Goal: Use online tool/utility: Use online tool/utility

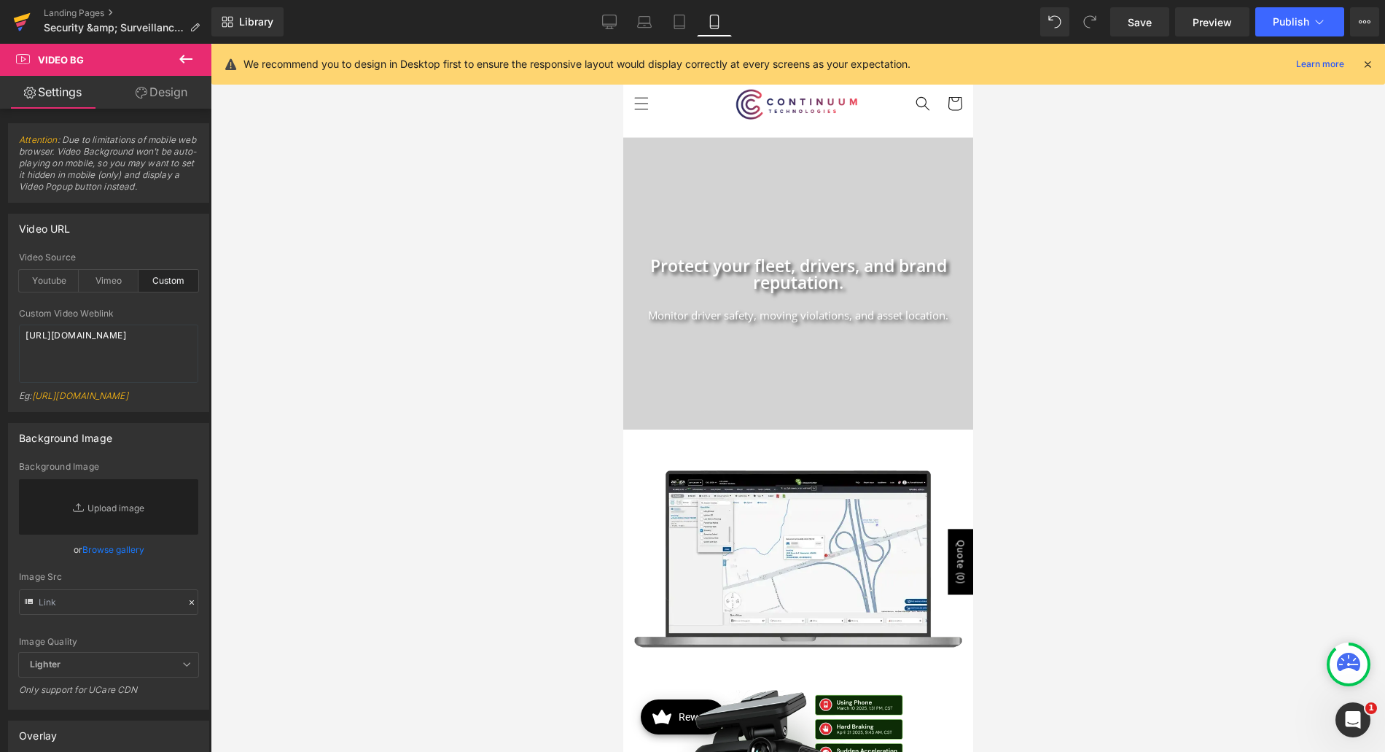
click at [23, 15] on icon at bounding box center [22, 22] width 18 height 36
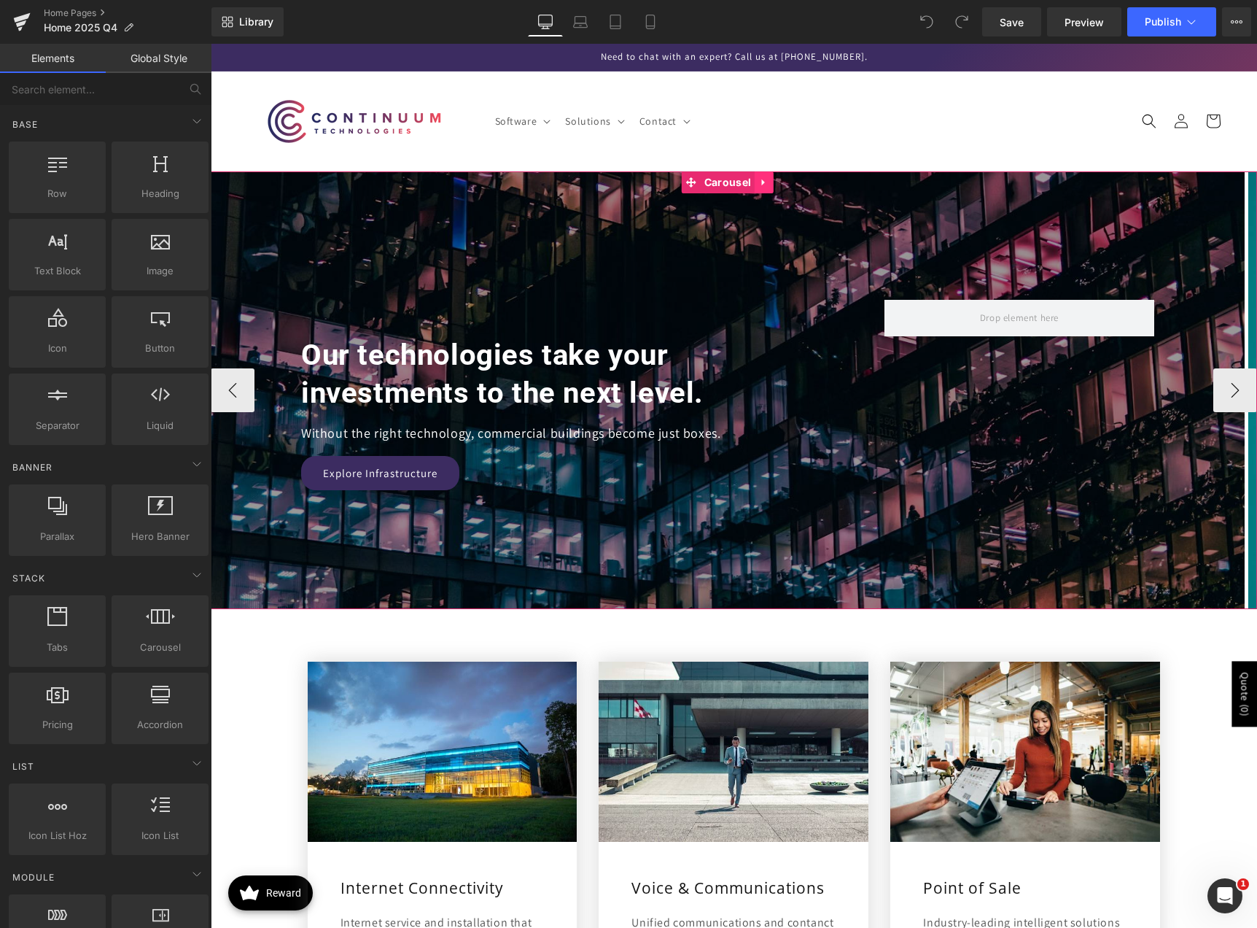
click at [770, 184] on link at bounding box center [764, 182] width 19 height 22
click at [778, 189] on link at bounding box center [773, 182] width 19 height 22
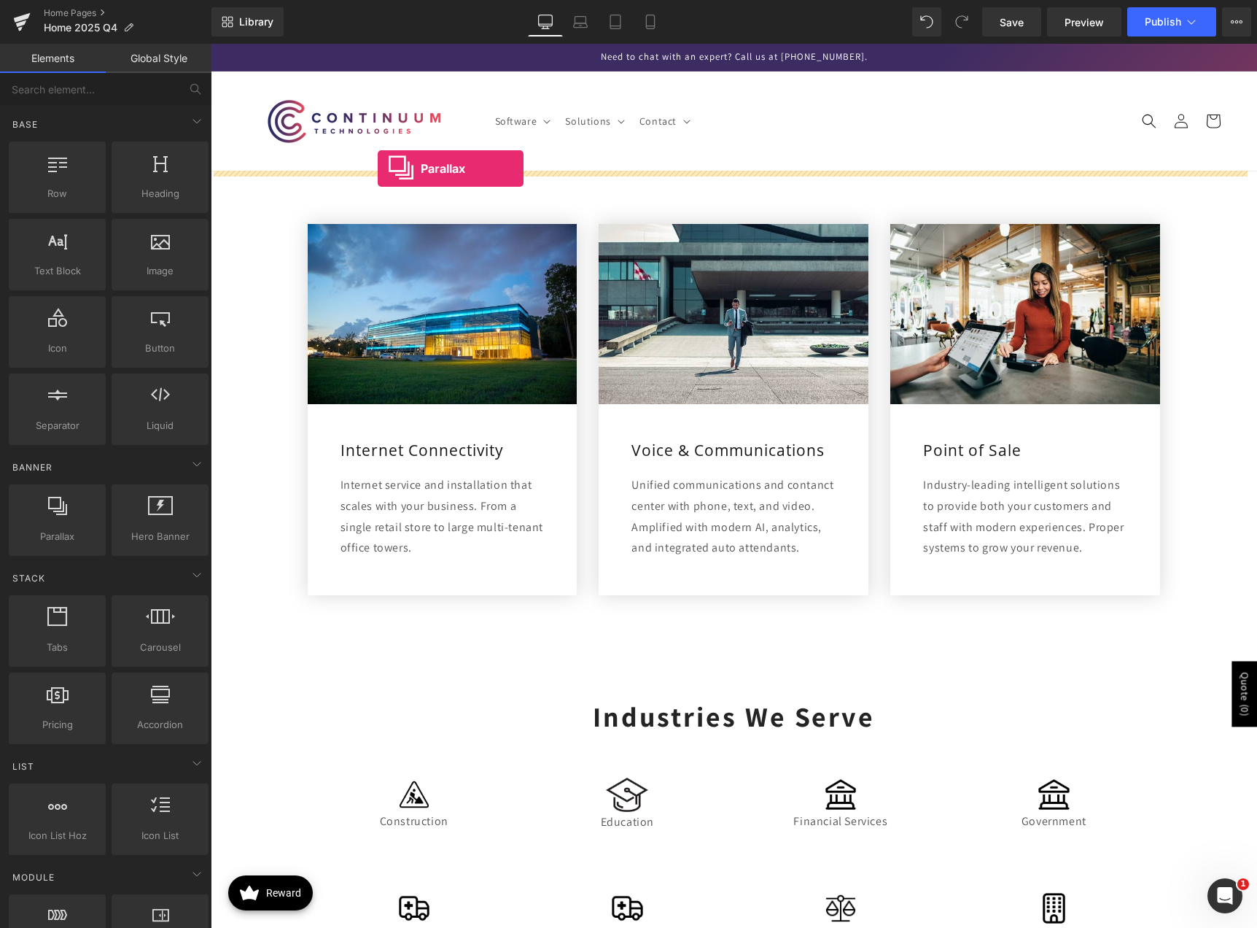
drag, startPoint x: 268, startPoint y: 561, endPoint x: 378, endPoint y: 168, distance: 407.3
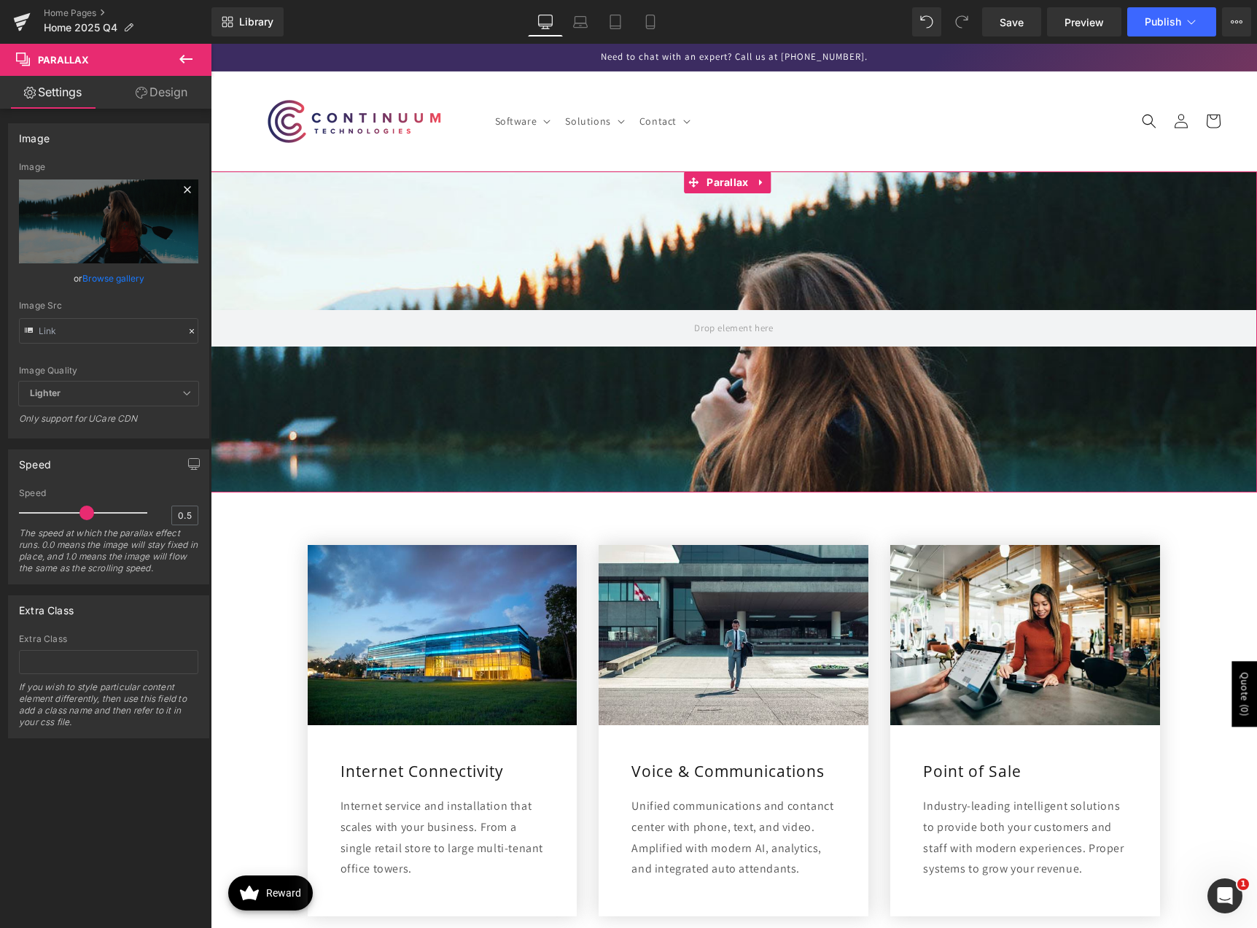
click at [184, 189] on icon at bounding box center [188, 190] width 18 height 18
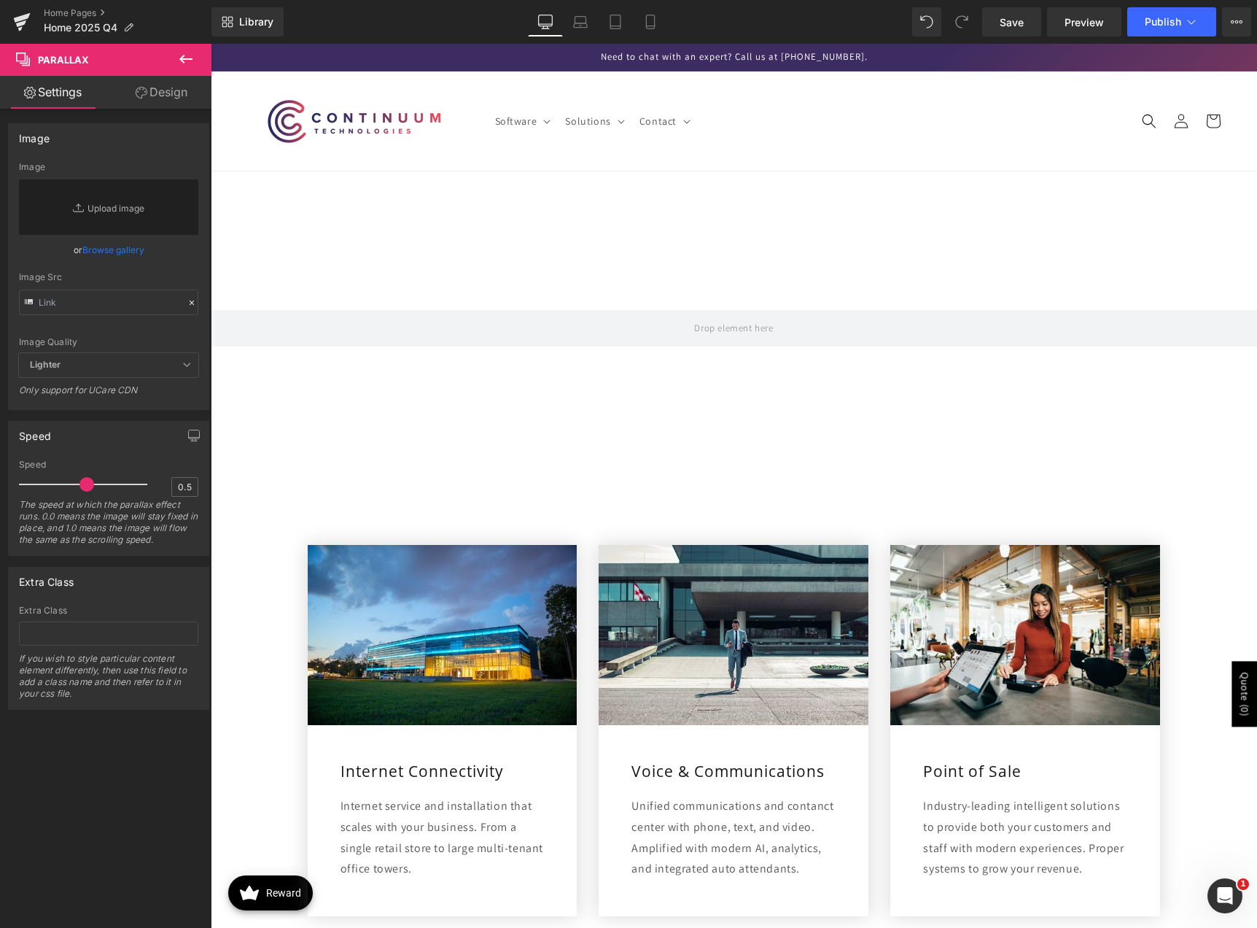
click at [186, 53] on icon at bounding box center [186, 59] width 18 height 18
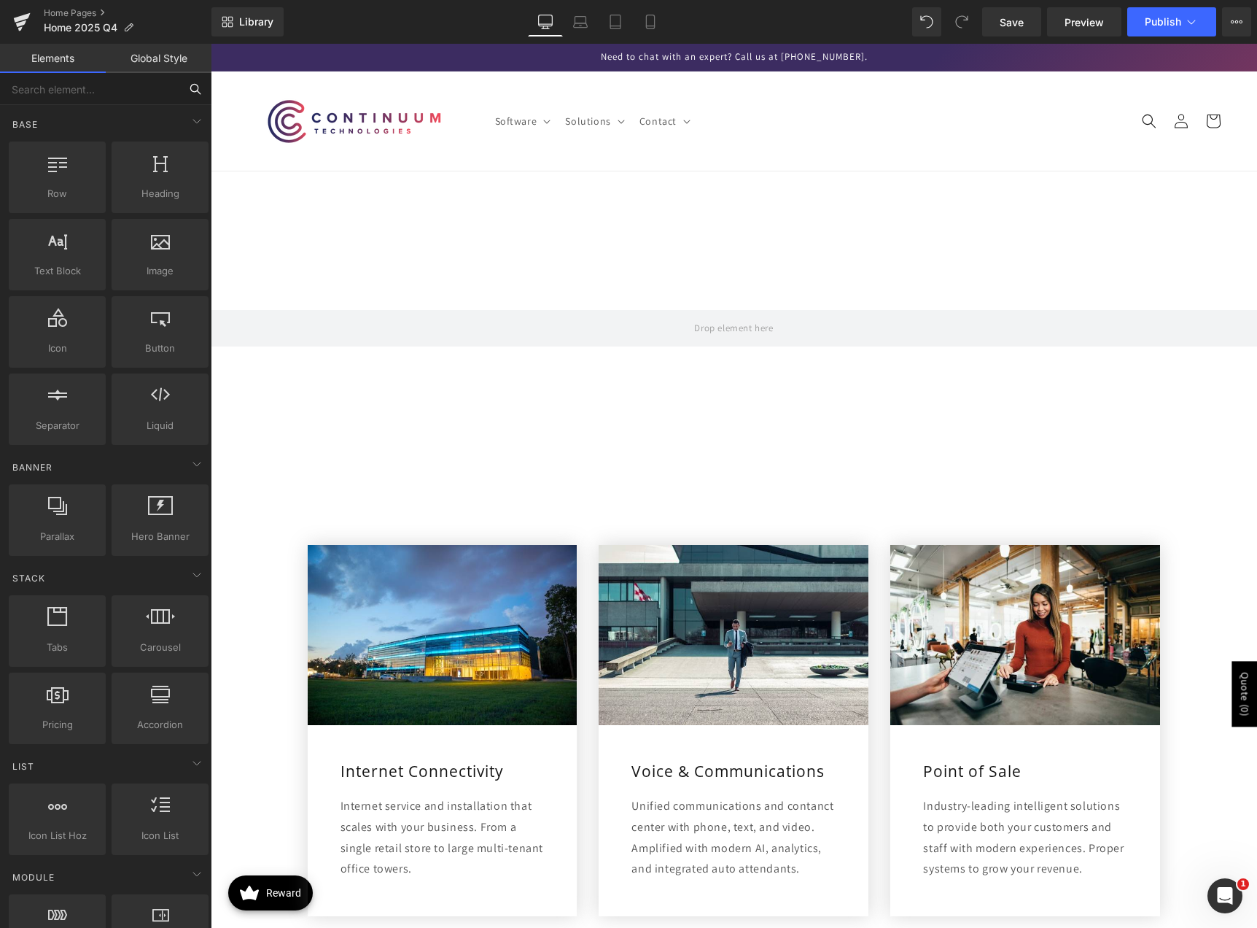
click at [72, 85] on input "text" at bounding box center [89, 89] width 179 height 32
type input "v"
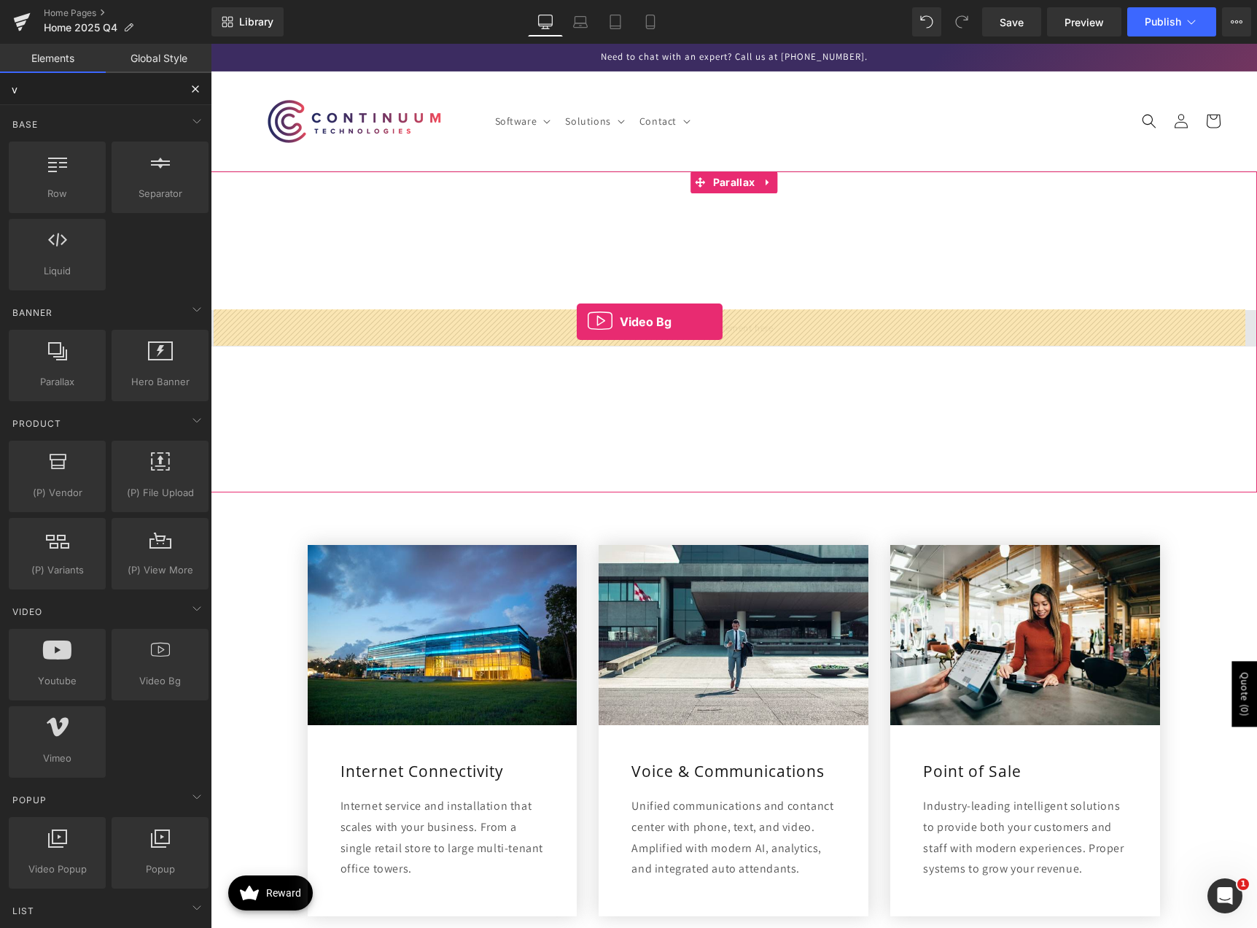
drag, startPoint x: 368, startPoint y: 719, endPoint x: 577, endPoint y: 322, distance: 448.8
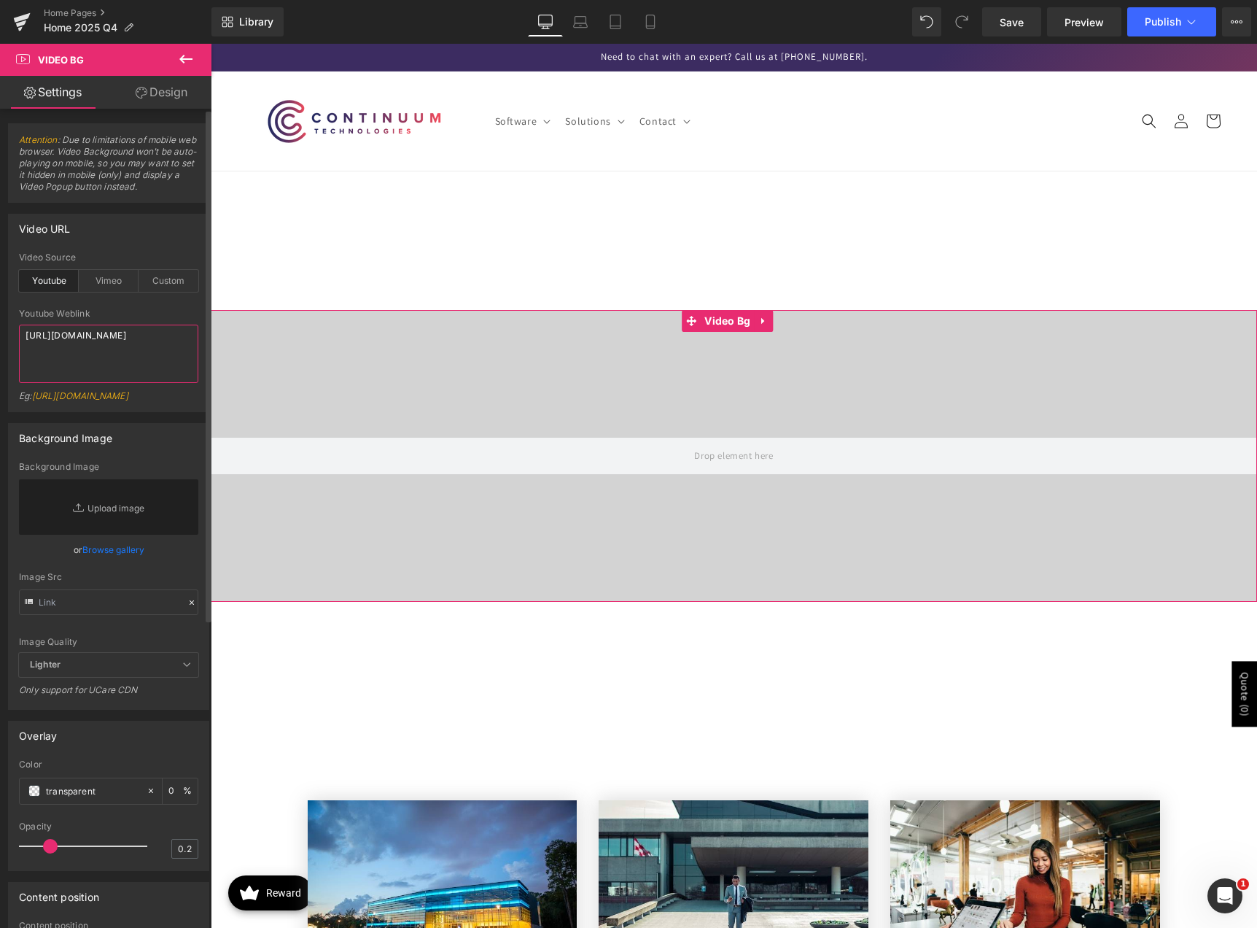
click at [138, 344] on textarea "[URL][DOMAIN_NAME]" at bounding box center [108, 353] width 179 height 58
click at [166, 289] on div "Custom" at bounding box center [169, 281] width 60 height 22
click at [125, 357] on textarea "[URL][DOMAIN_NAME]" at bounding box center [108, 353] width 179 height 58
paste textarea "videos/c/o/v/c4c100fe5e144a95873f2f8e3edff5fb.mp4"
type textarea "https://cdn.shopify.com/videos/c/o/v/c4c100fe5e144a95873f2f8e3edff5fb.mp4"
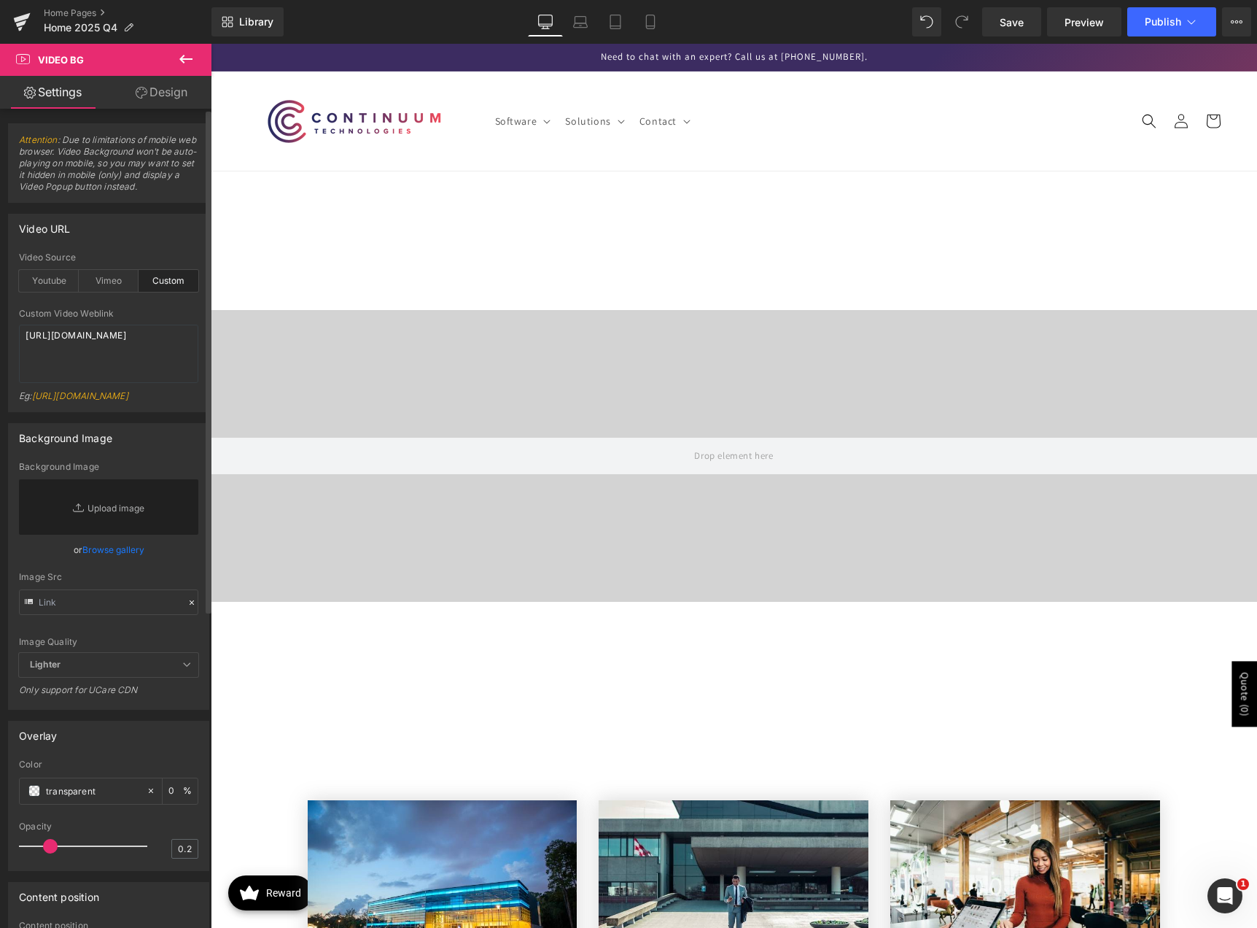
click at [128, 401] on link "[URL][DOMAIN_NAME]" at bounding box center [80, 395] width 96 height 11
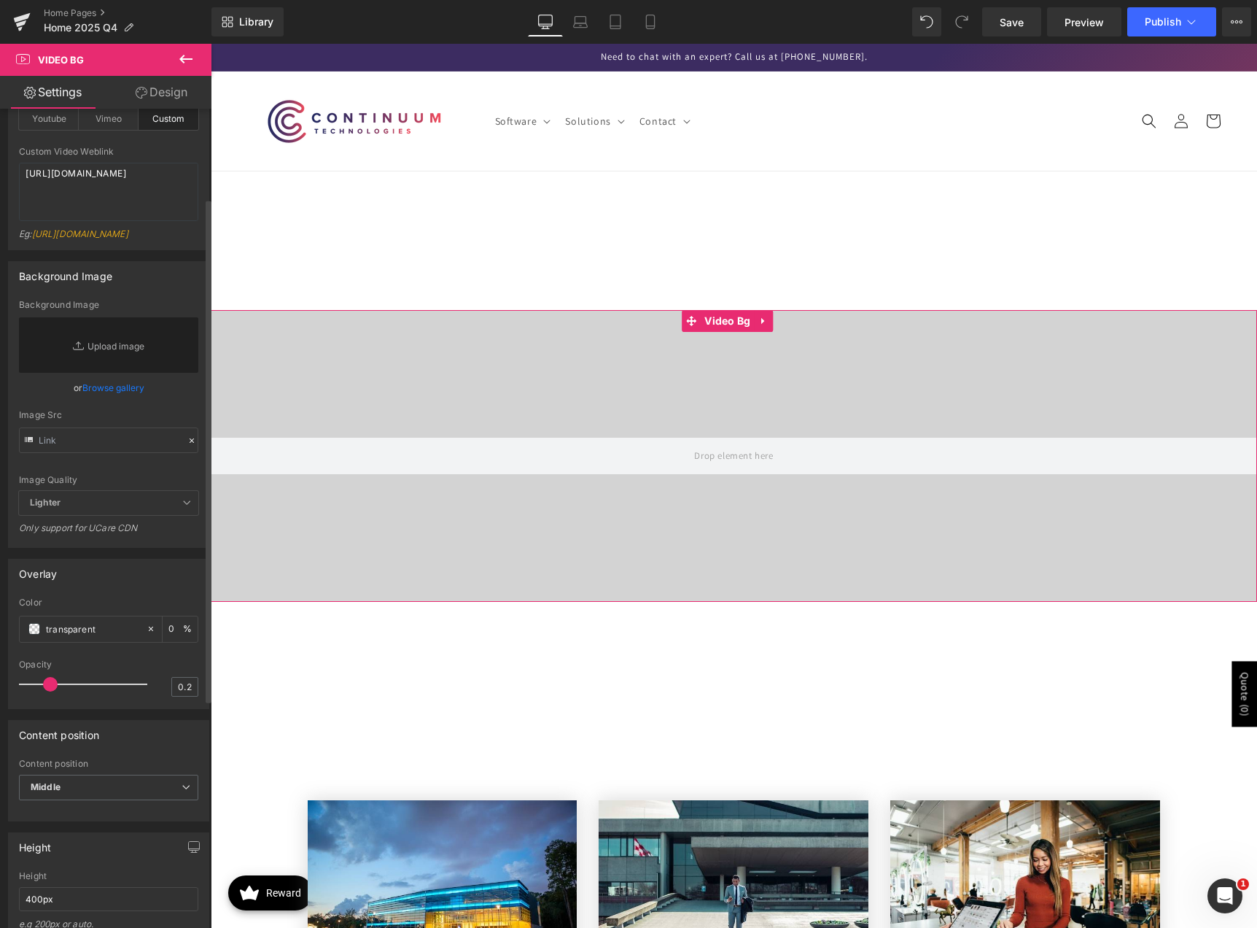
scroll to position [219, 0]
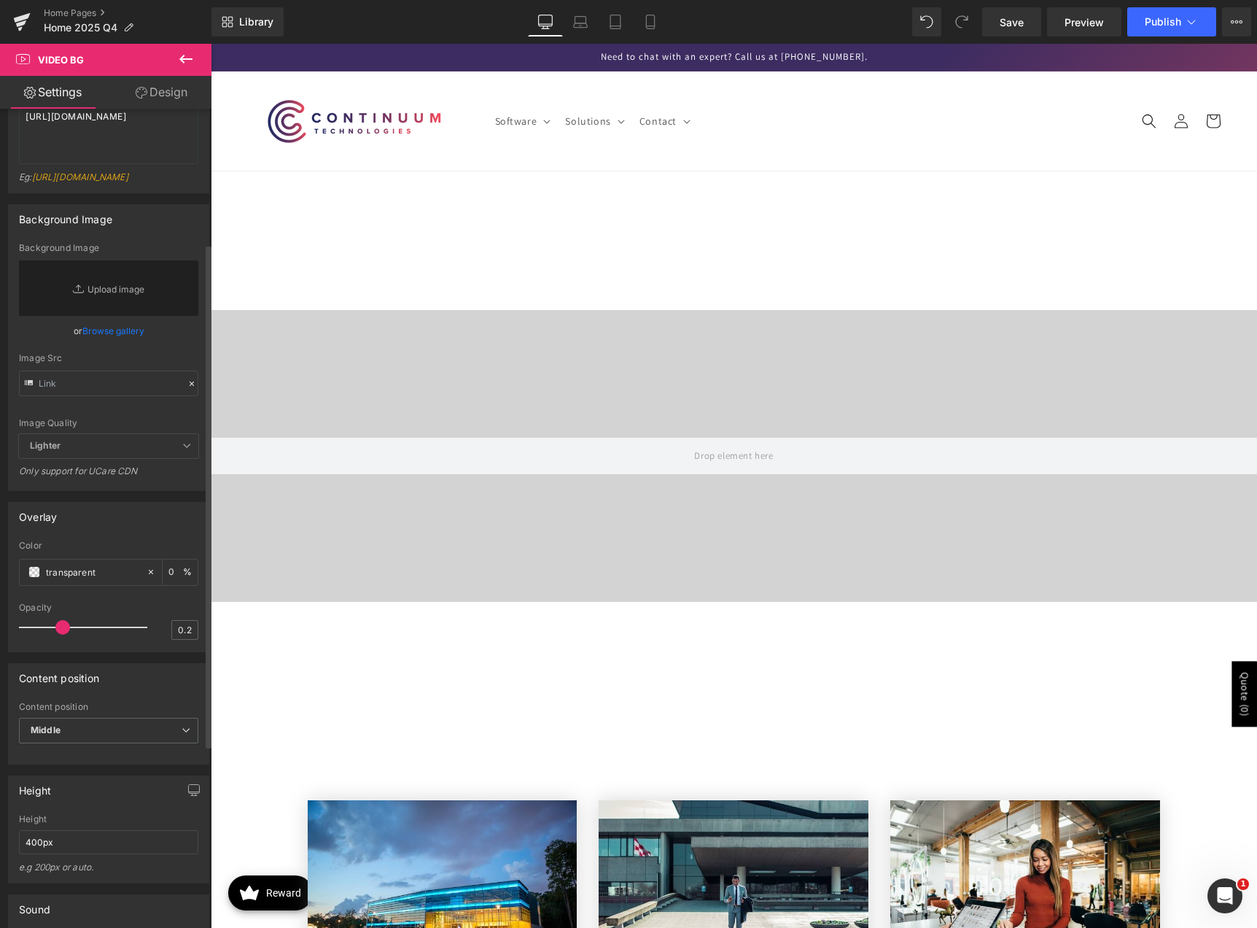
drag, startPoint x: 50, startPoint y: 660, endPoint x: 61, endPoint y: 664, distance: 11.8
click at [61, 634] on span at bounding box center [62, 627] width 15 height 15
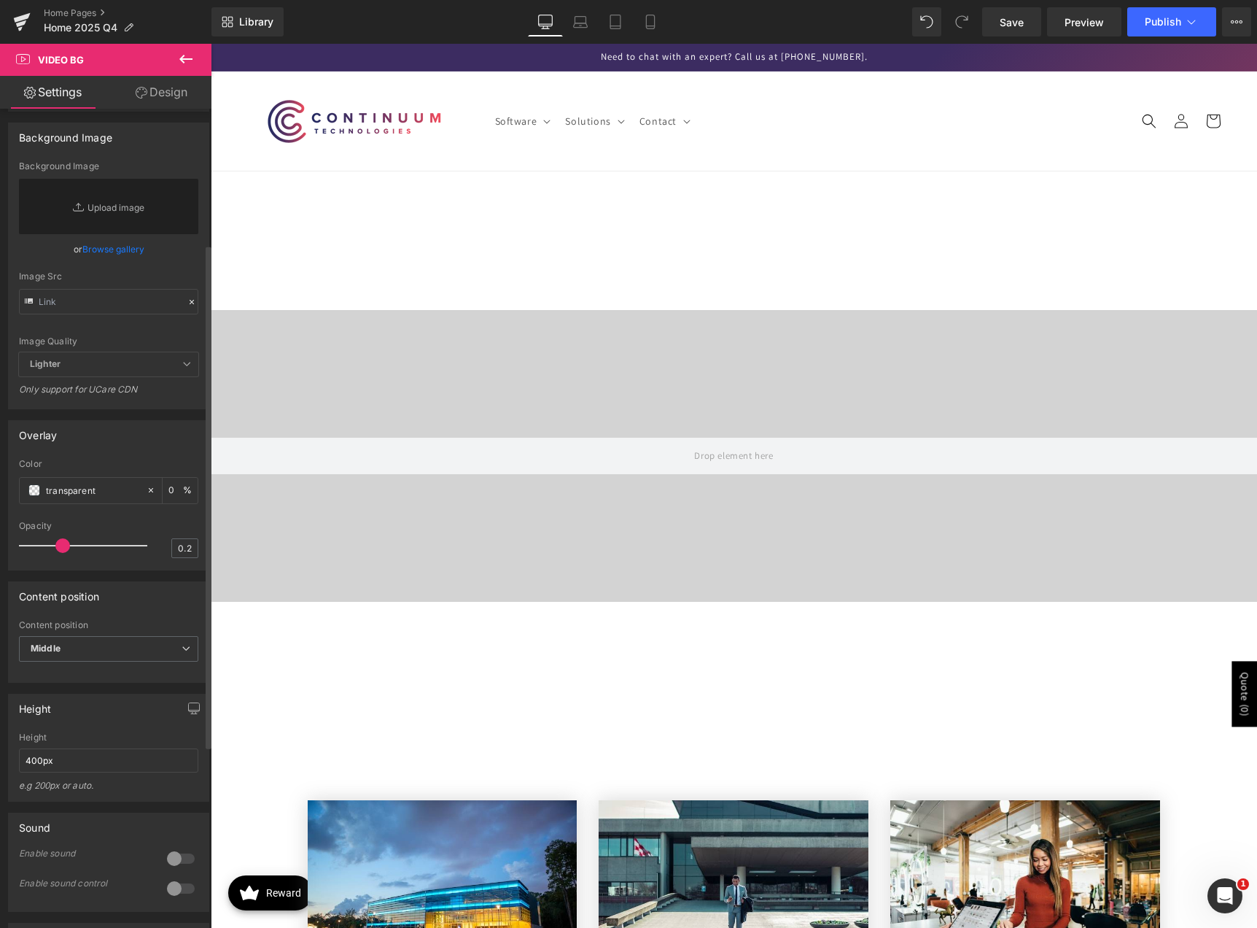
scroll to position [438, 0]
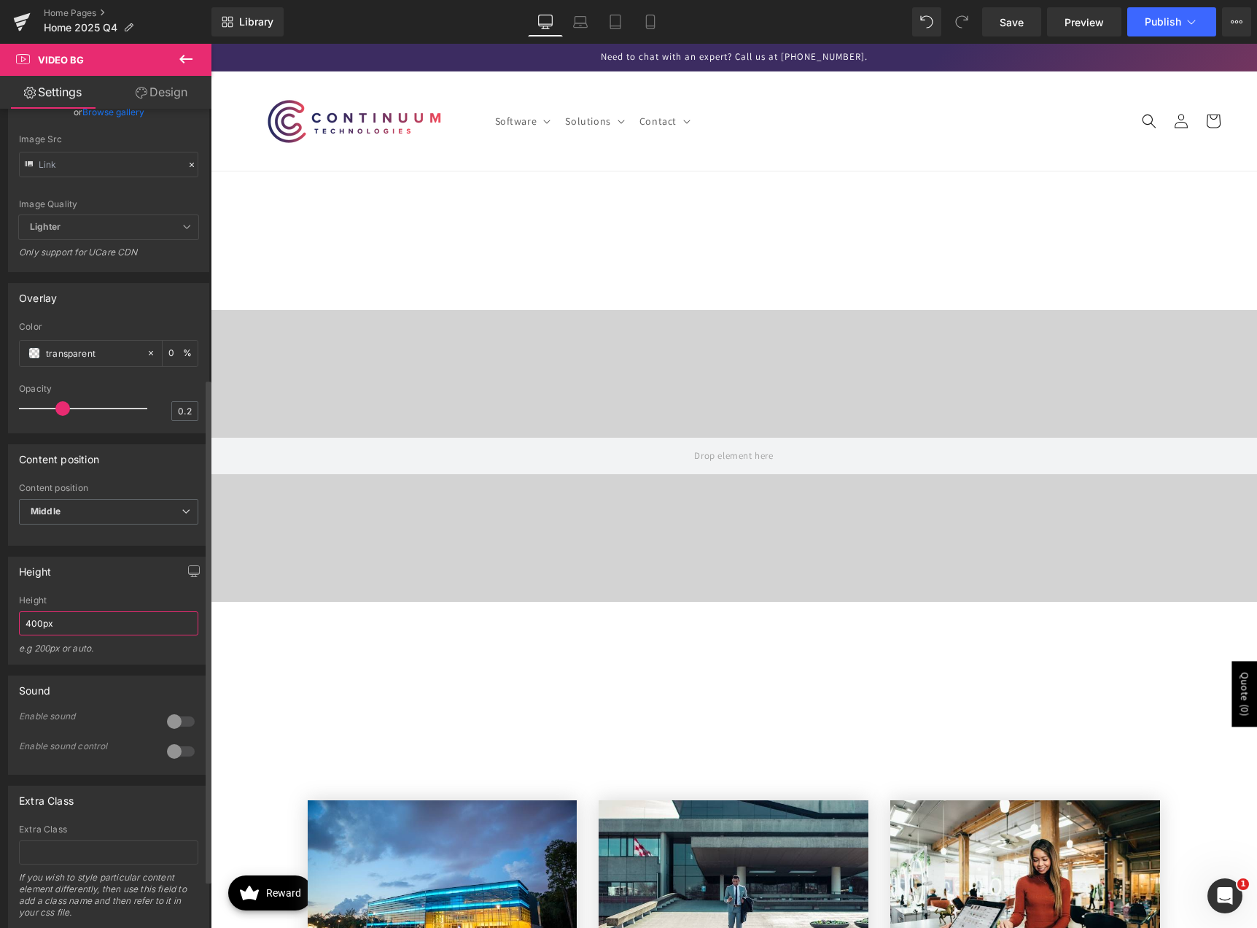
click at [86, 635] on input "400px" at bounding box center [108, 623] width 179 height 24
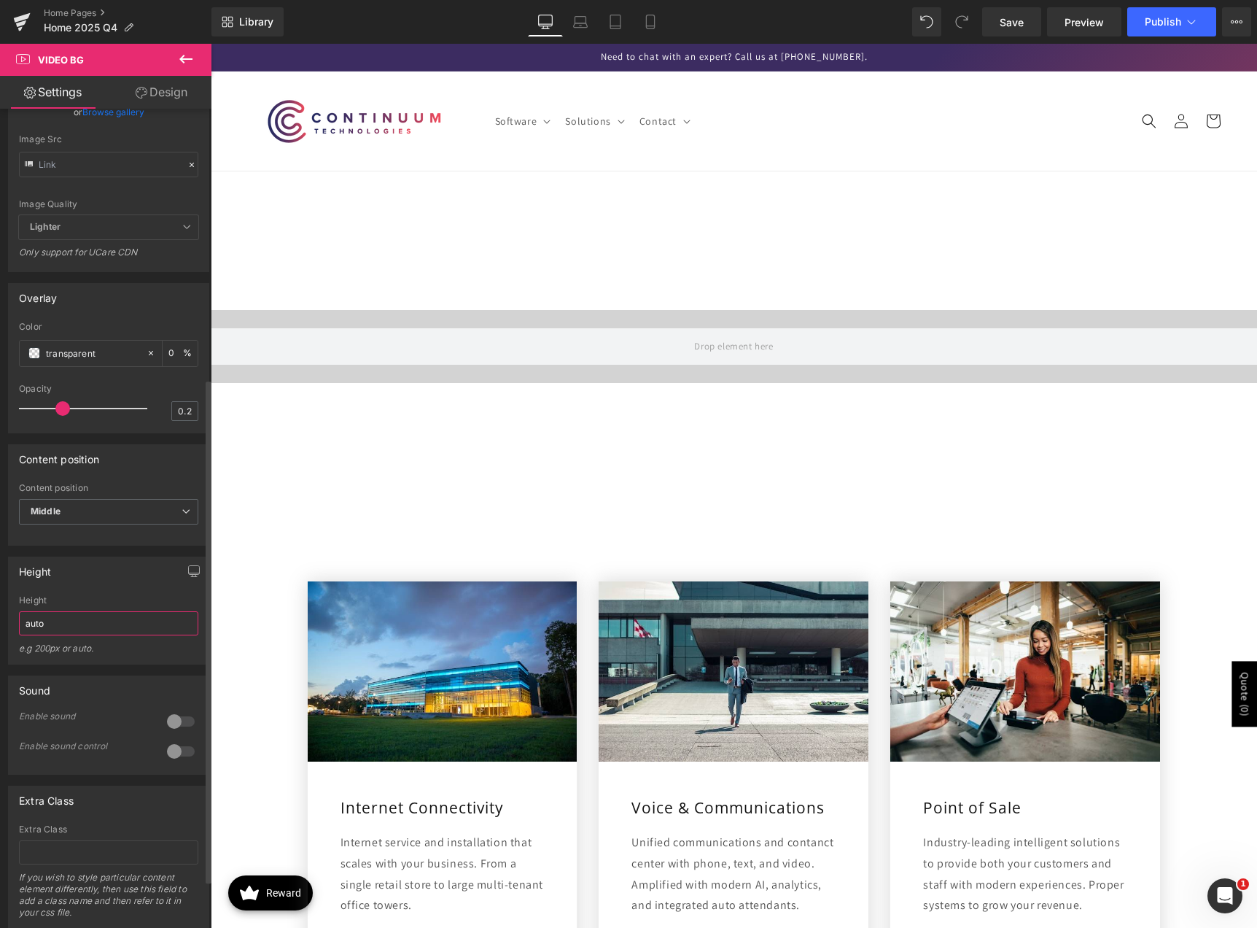
type input "auto"
click at [103, 629] on div "Height 400px Height auto e.g 200px or auto. 400px Height 400px e.g 200px or aut…" at bounding box center [108, 610] width 201 height 108
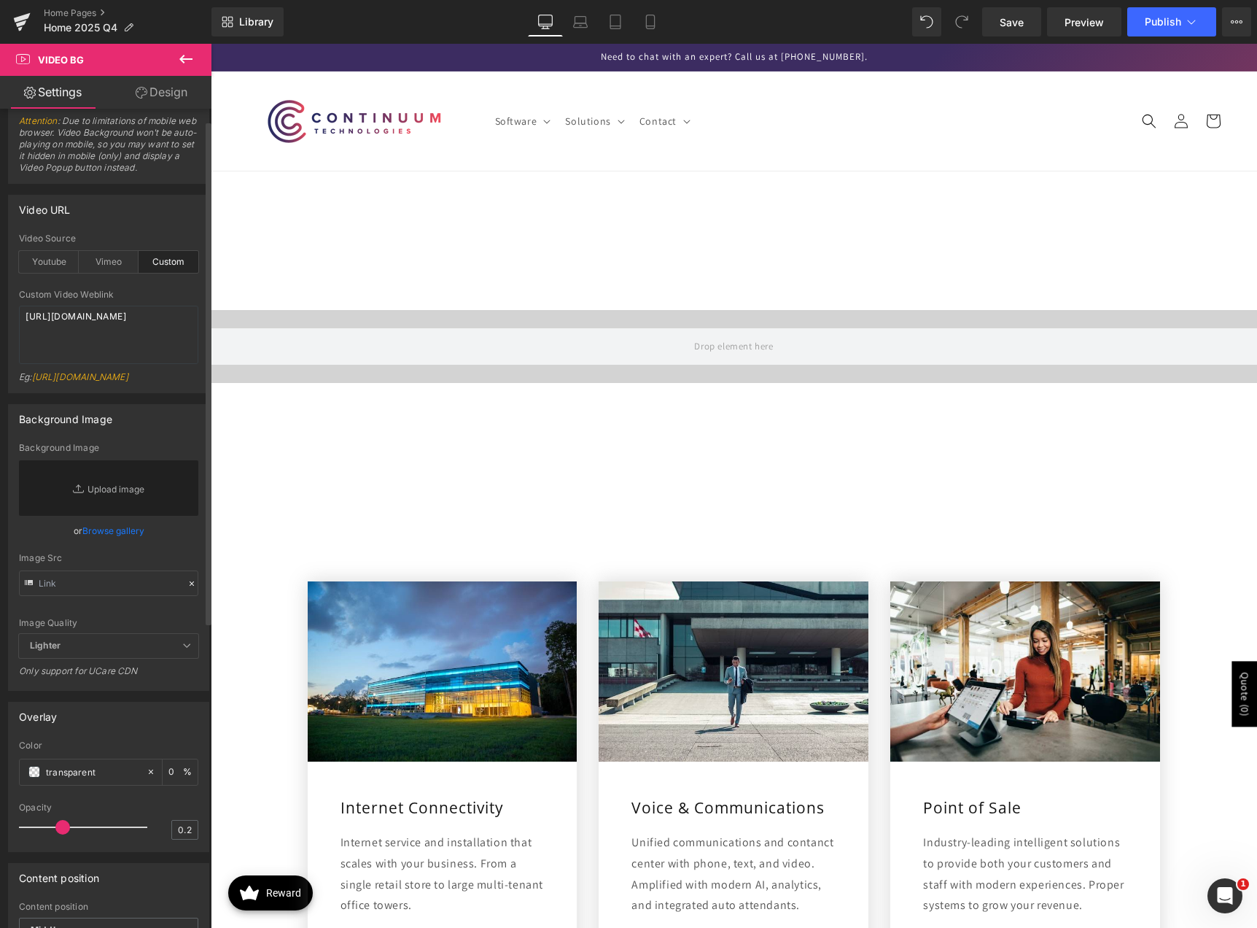
scroll to position [0, 0]
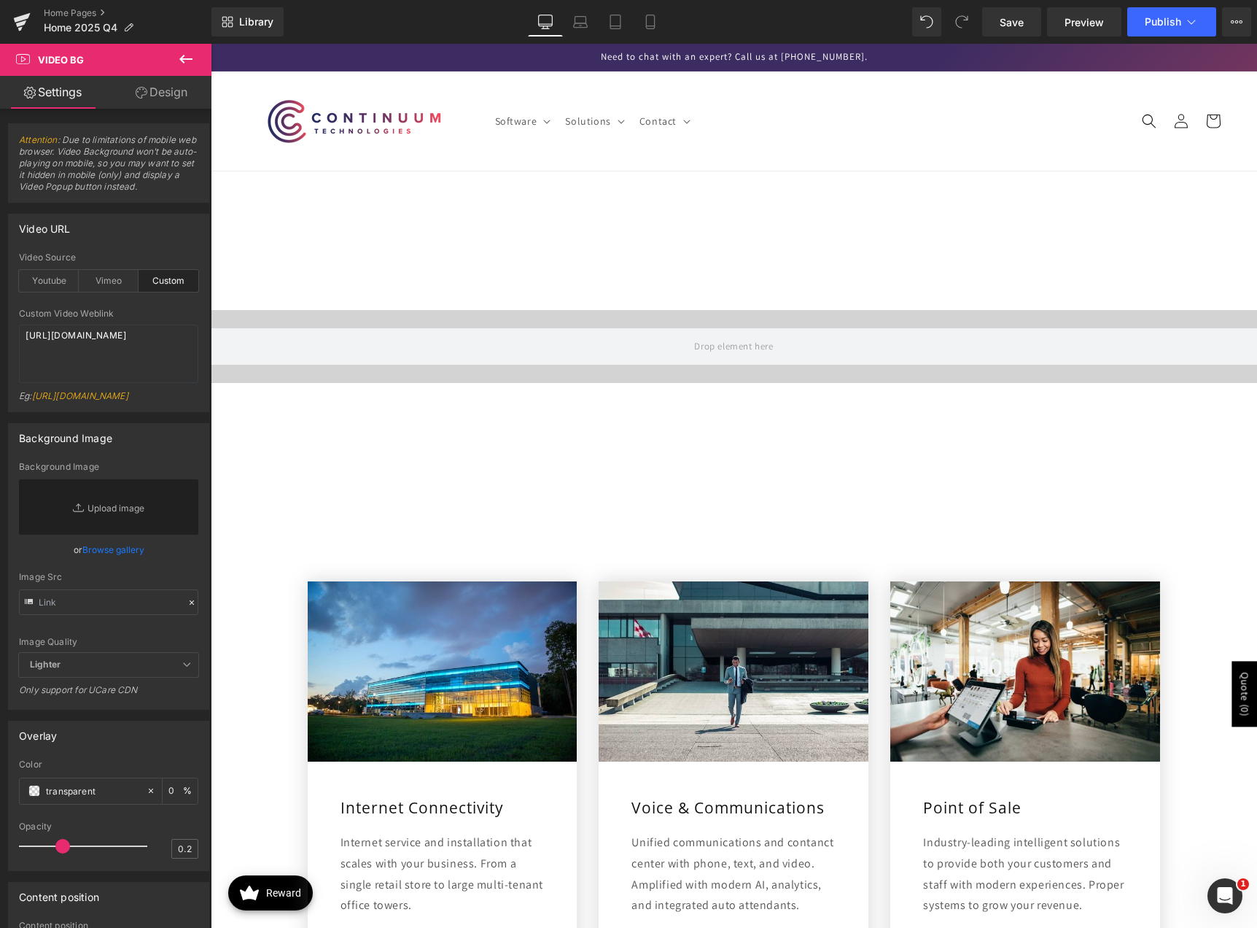
click at [151, 96] on link "Design" at bounding box center [162, 92] width 106 height 33
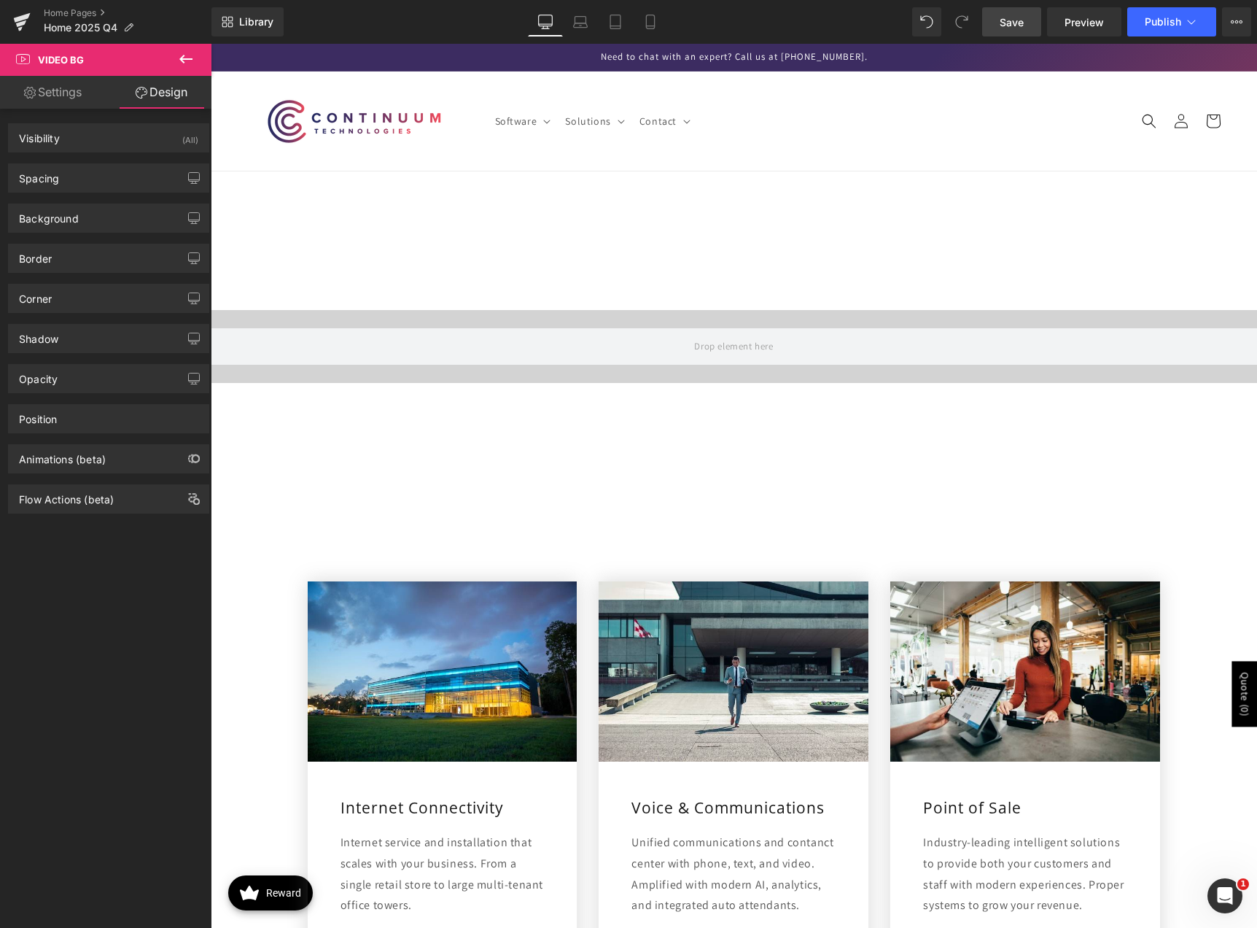
click at [1008, 25] on span "Save" at bounding box center [1012, 22] width 24 height 15
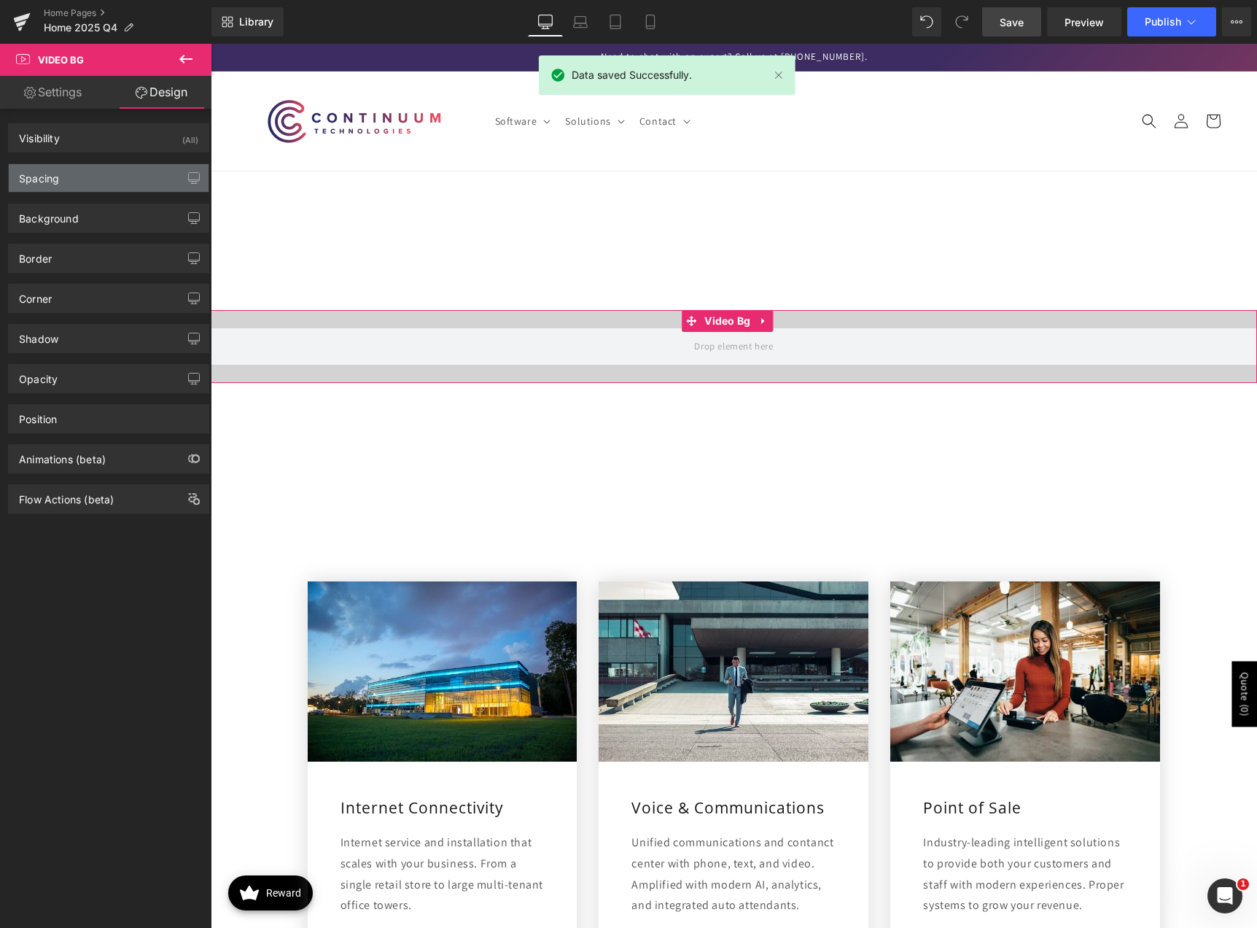
click at [93, 180] on div "Spacing" at bounding box center [109, 178] width 200 height 28
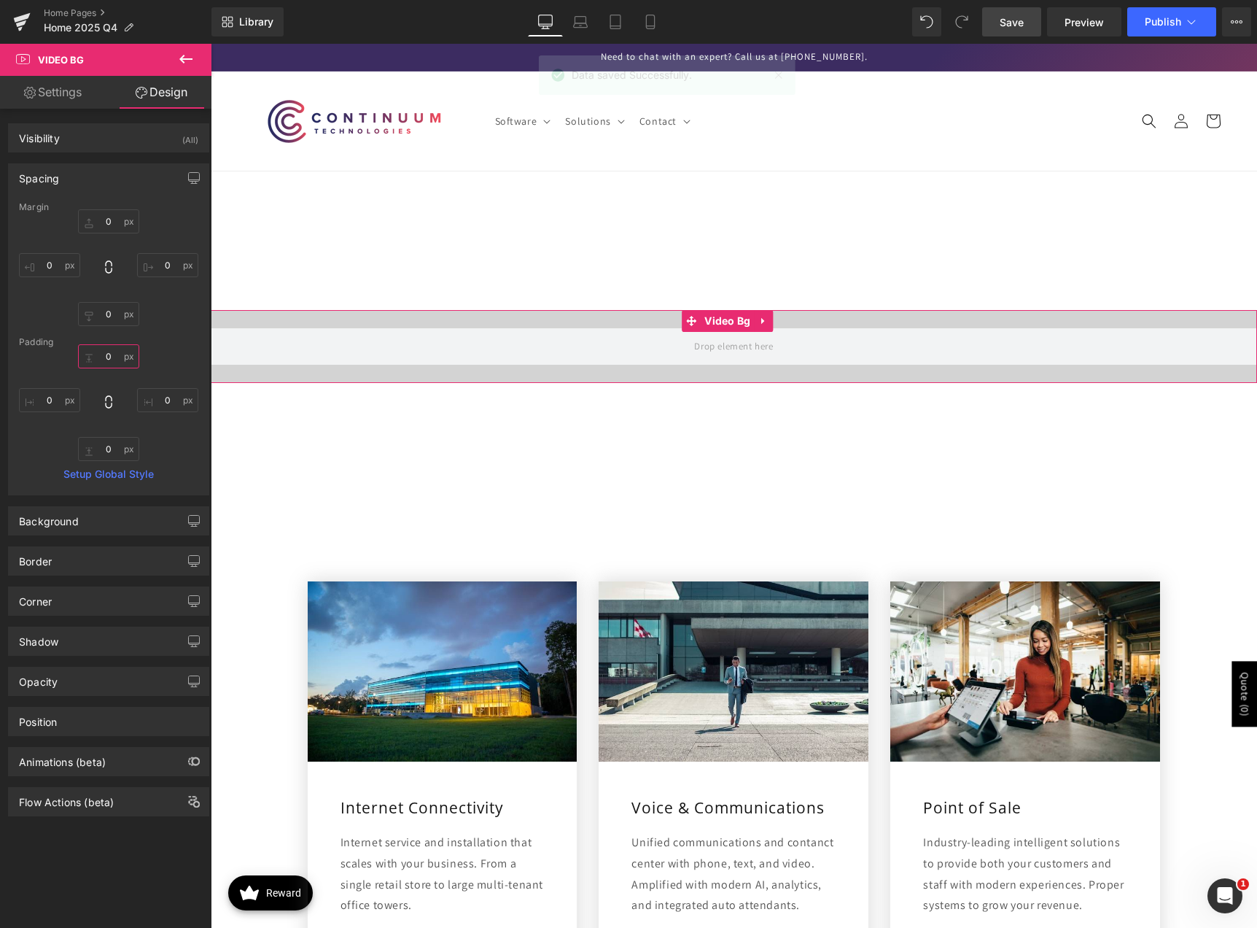
click at [98, 347] on input "0" at bounding box center [108, 356] width 61 height 24
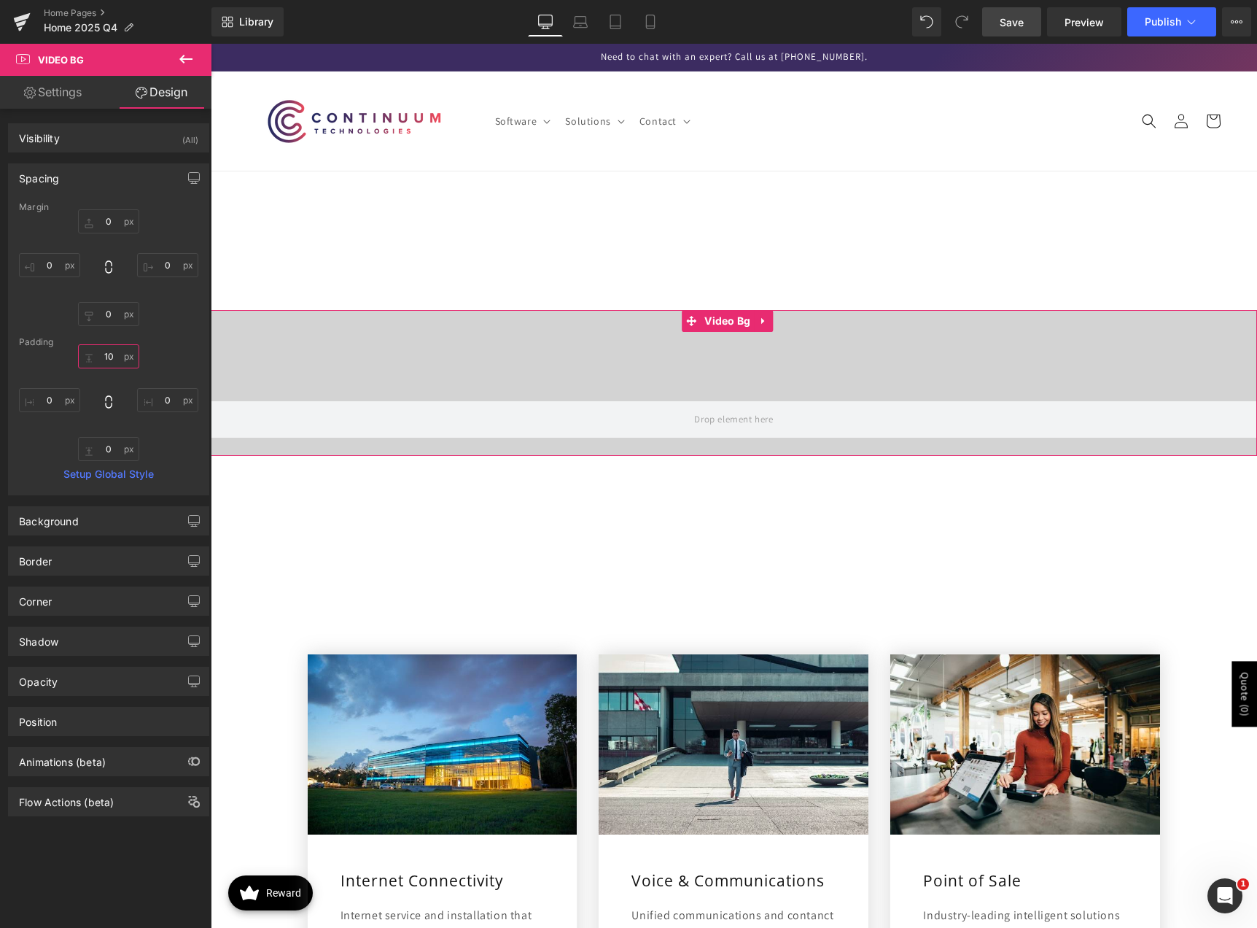
type input "1"
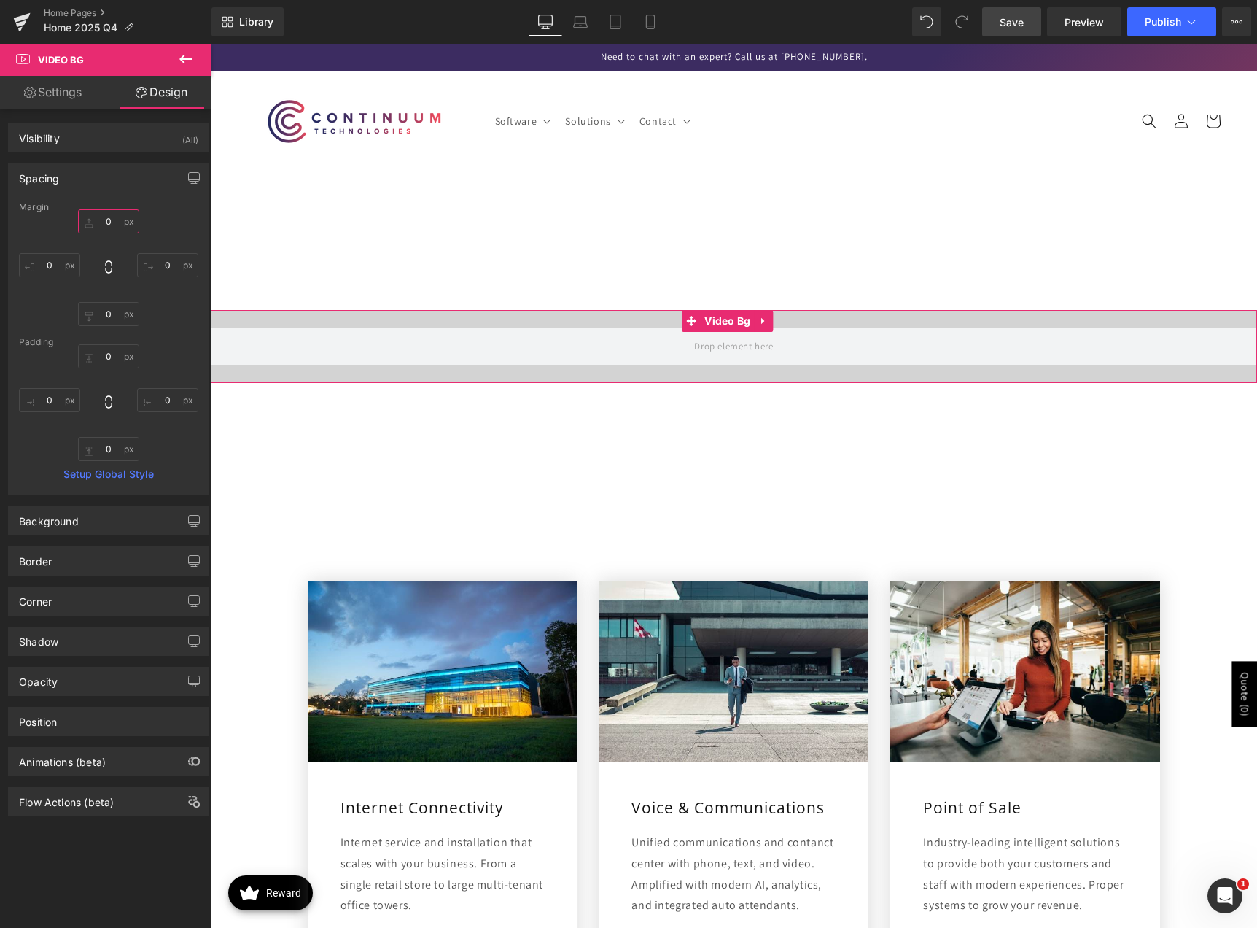
click at [101, 217] on input "0" at bounding box center [108, 221] width 61 height 24
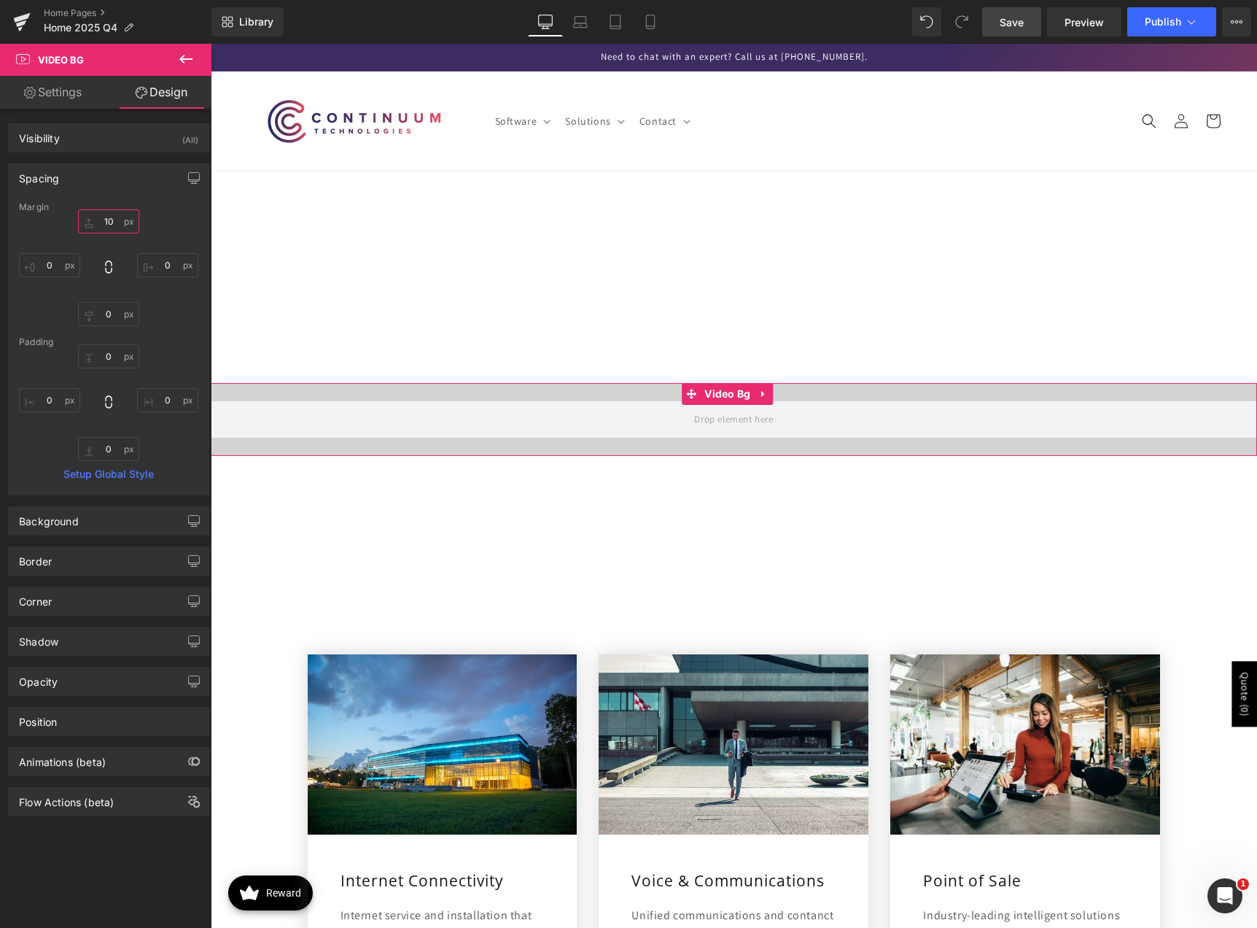
type input "1"
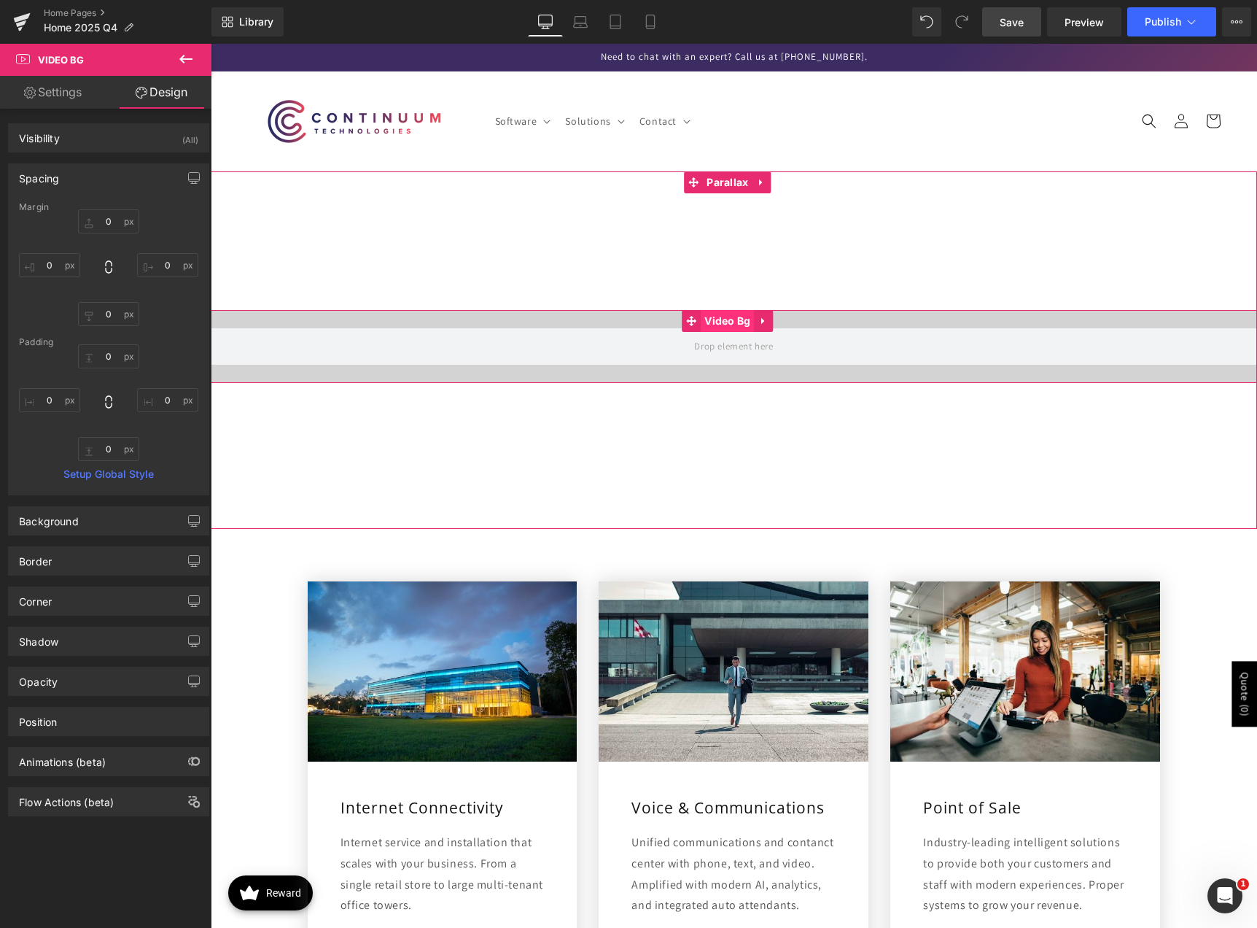
click at [728, 315] on span "Video Bg" at bounding box center [727, 321] width 53 height 22
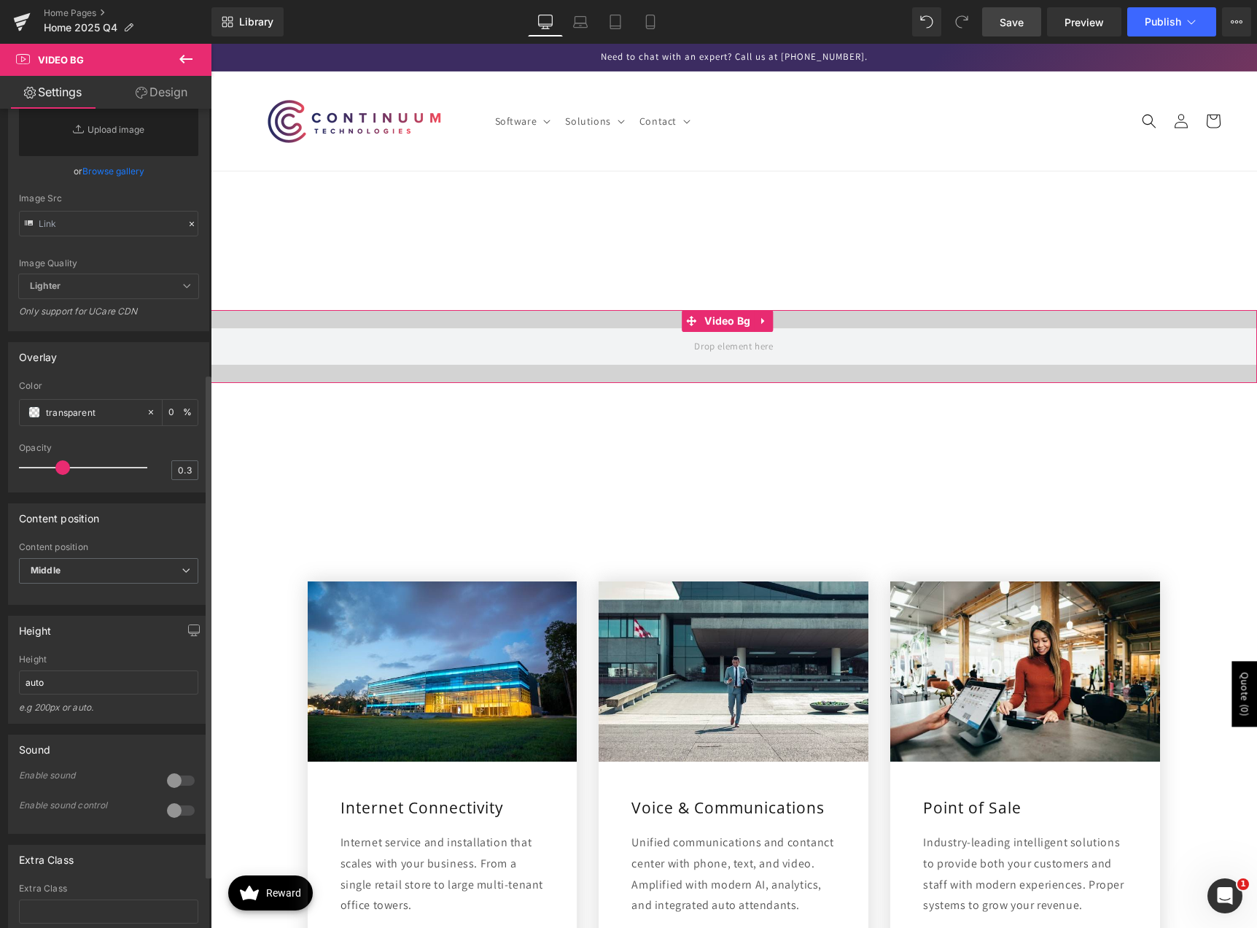
scroll to position [438, 0]
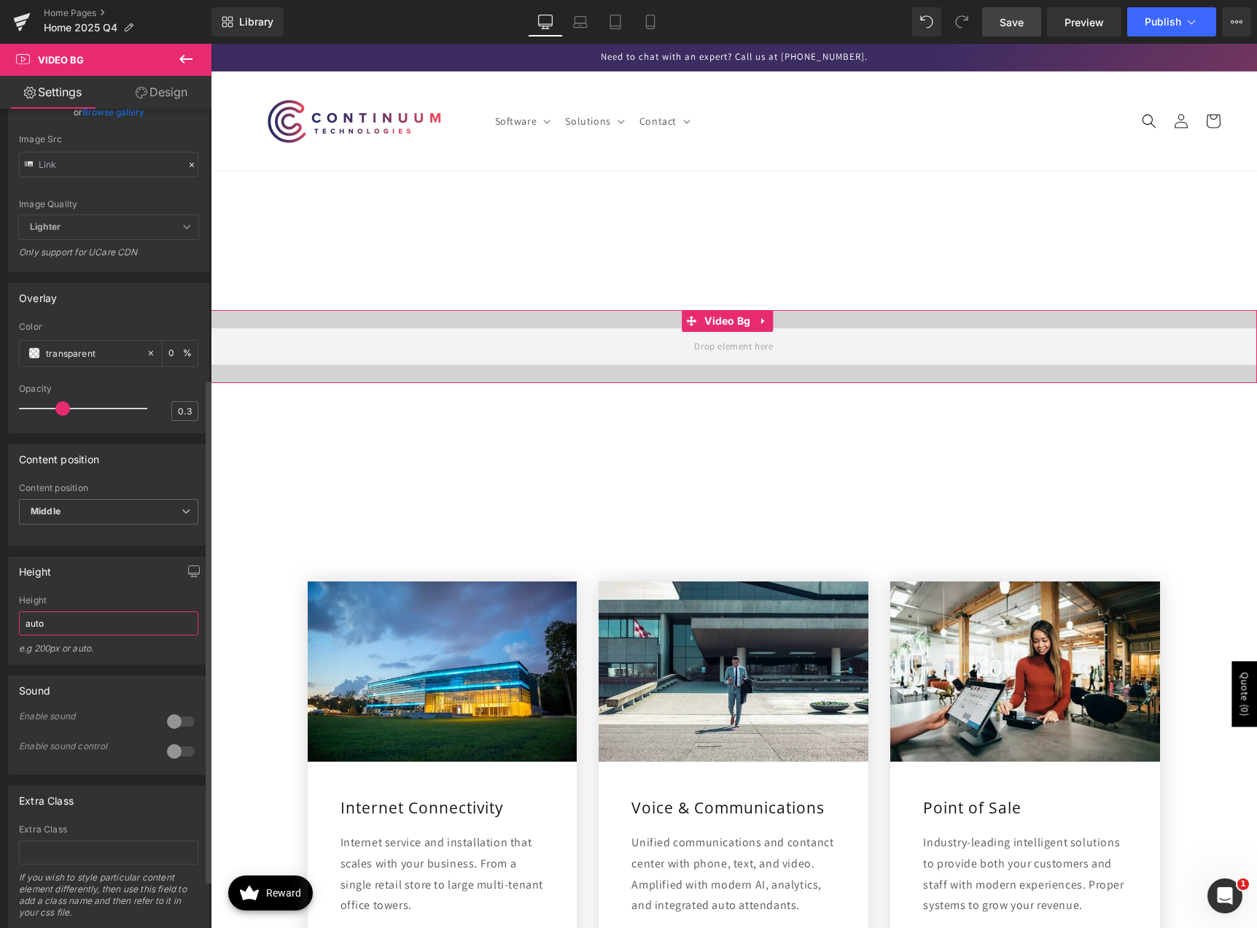
click at [90, 635] on input "auto" at bounding box center [108, 623] width 179 height 24
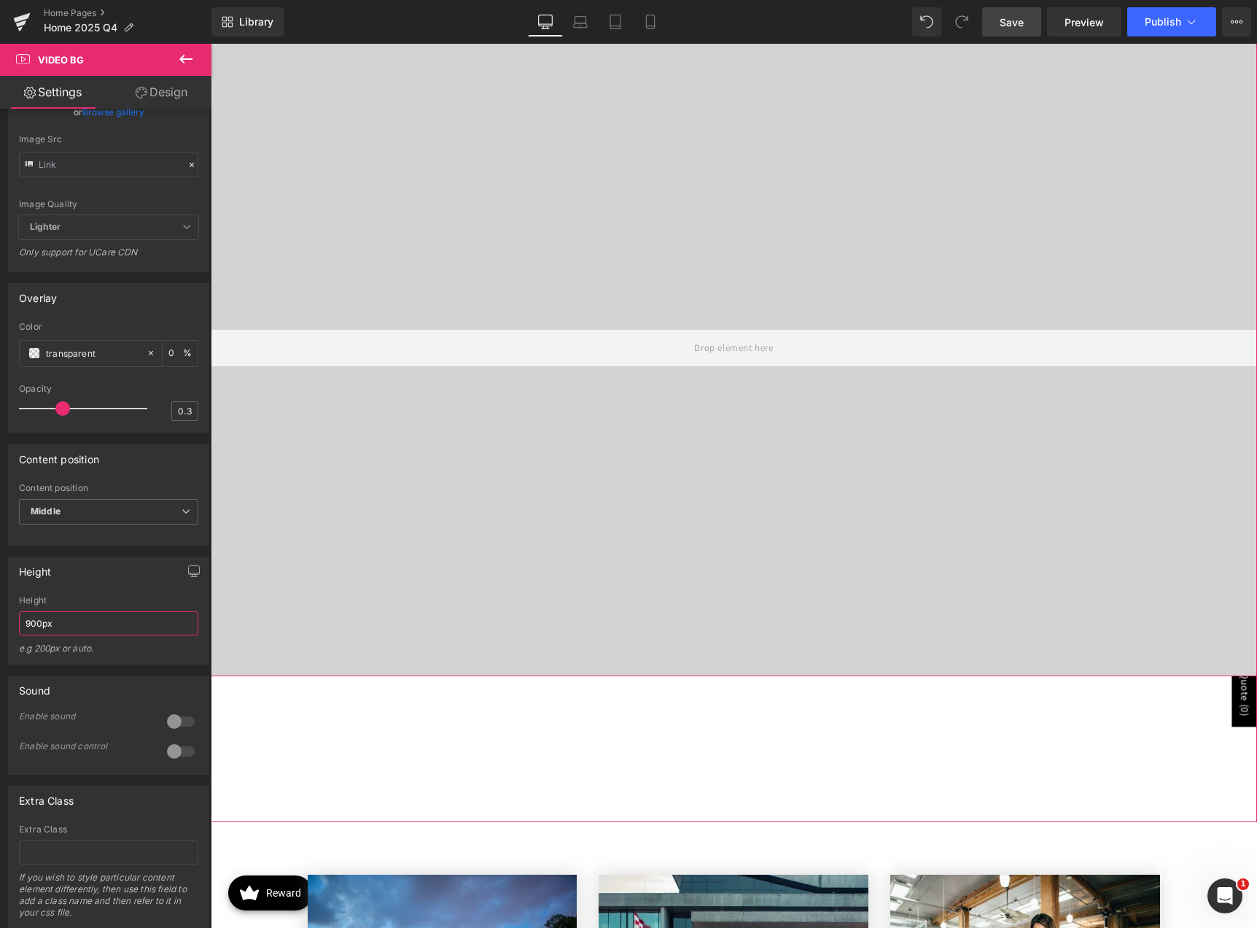
scroll to position [219, 0]
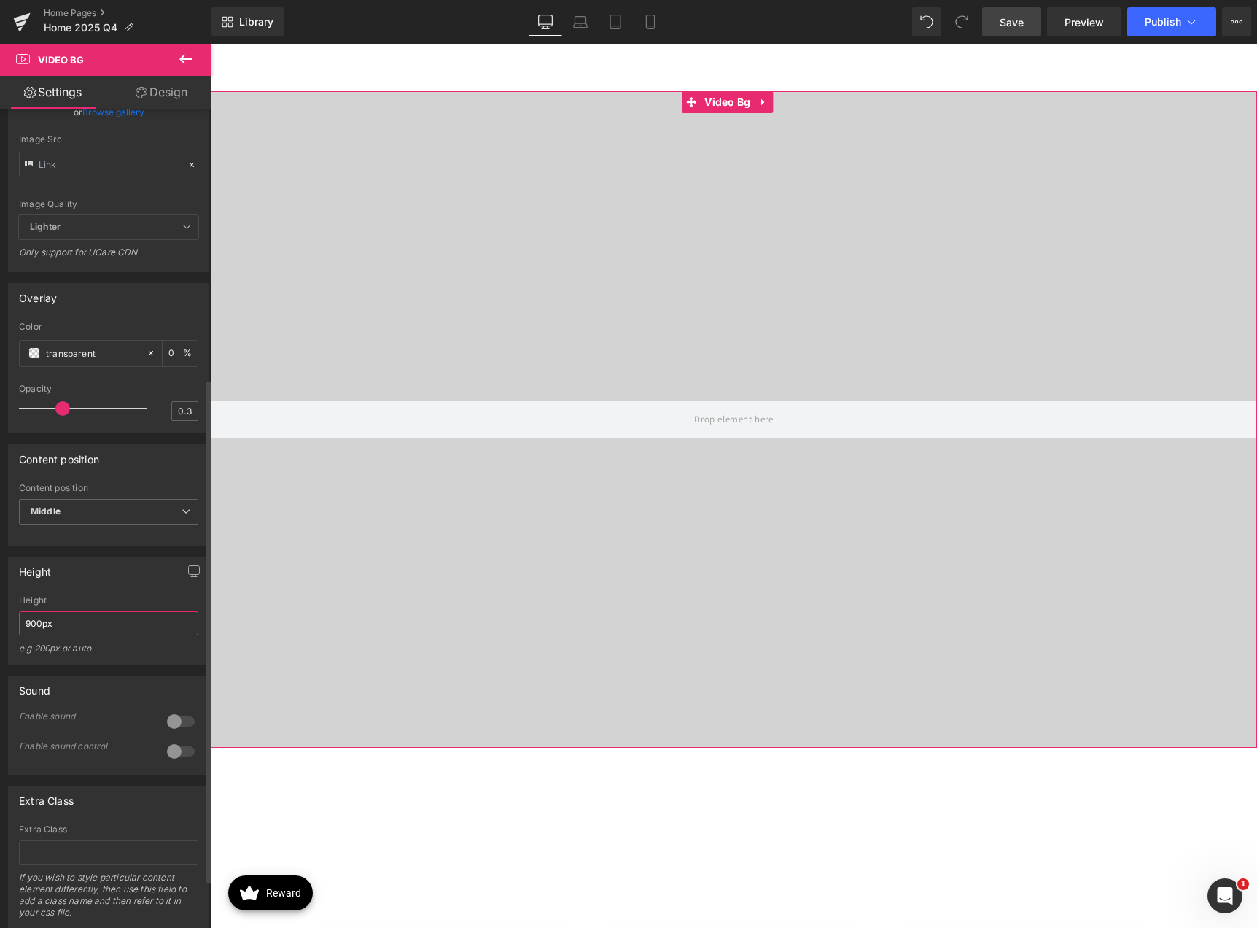
click at [60, 635] on input "900px" at bounding box center [108, 623] width 179 height 24
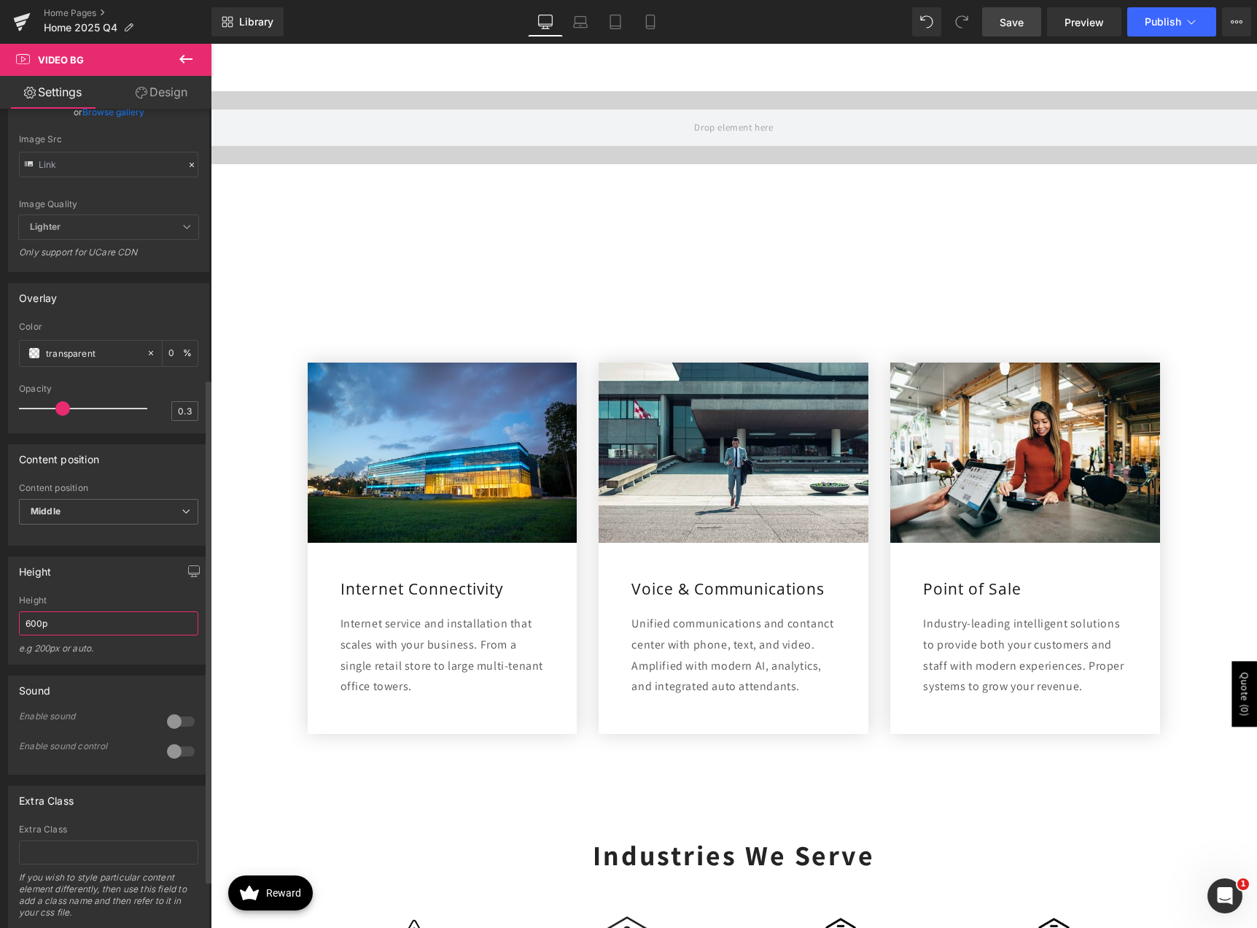
type input "600px"
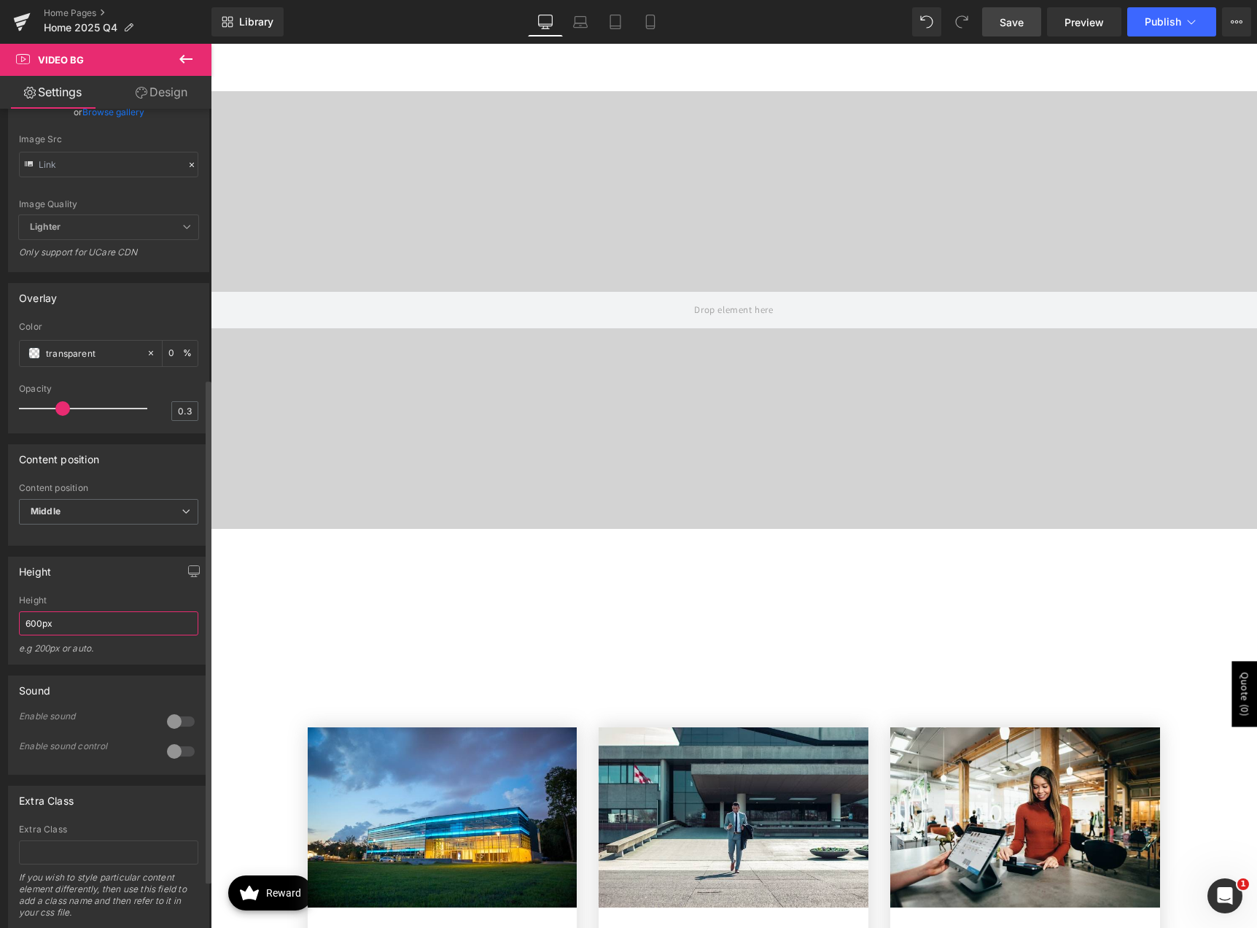
click at [60, 635] on input "600px" at bounding box center [108, 623] width 179 height 24
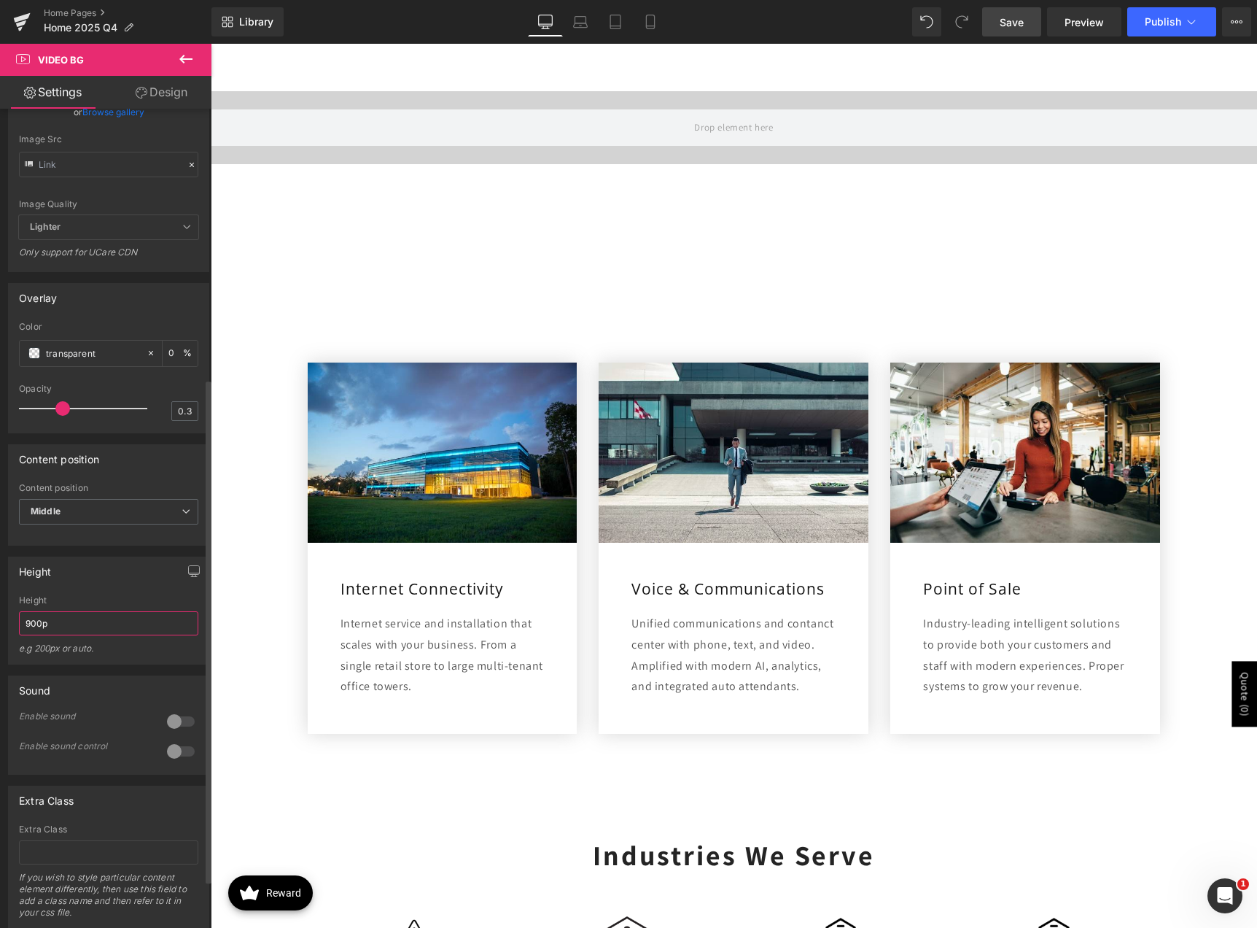
type input "900px"
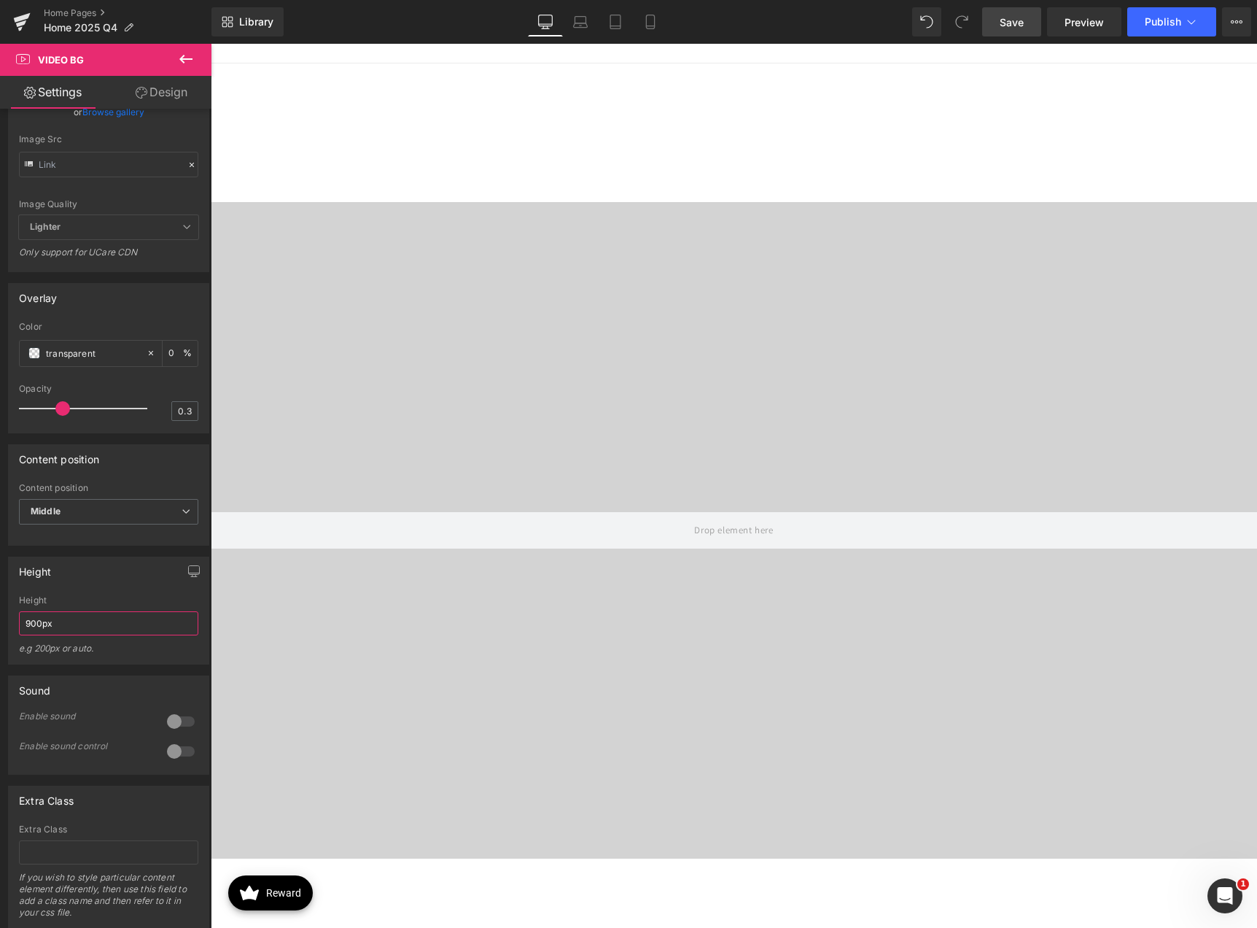
scroll to position [0, 0]
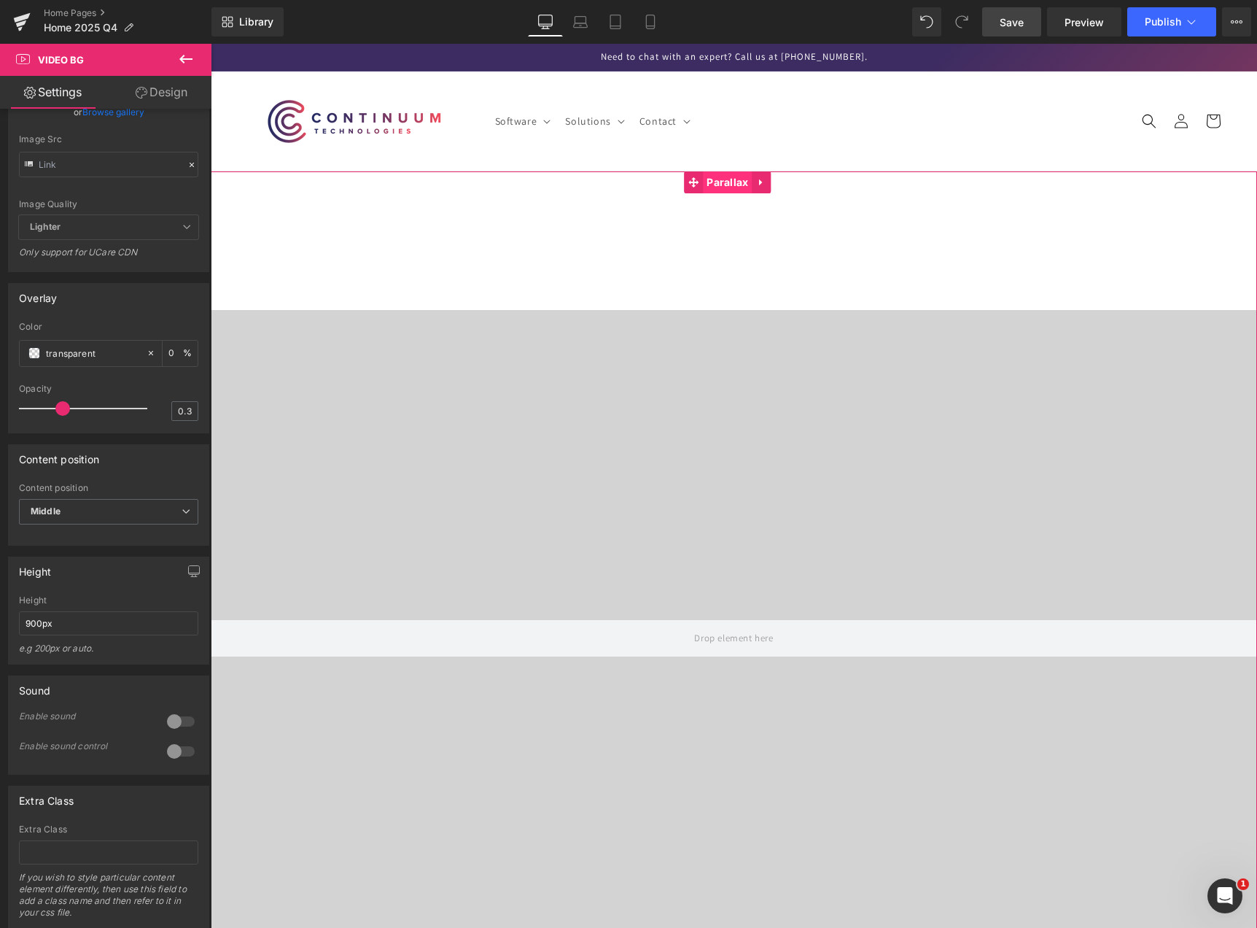
click at [718, 184] on span "Parallax" at bounding box center [727, 182] width 49 height 22
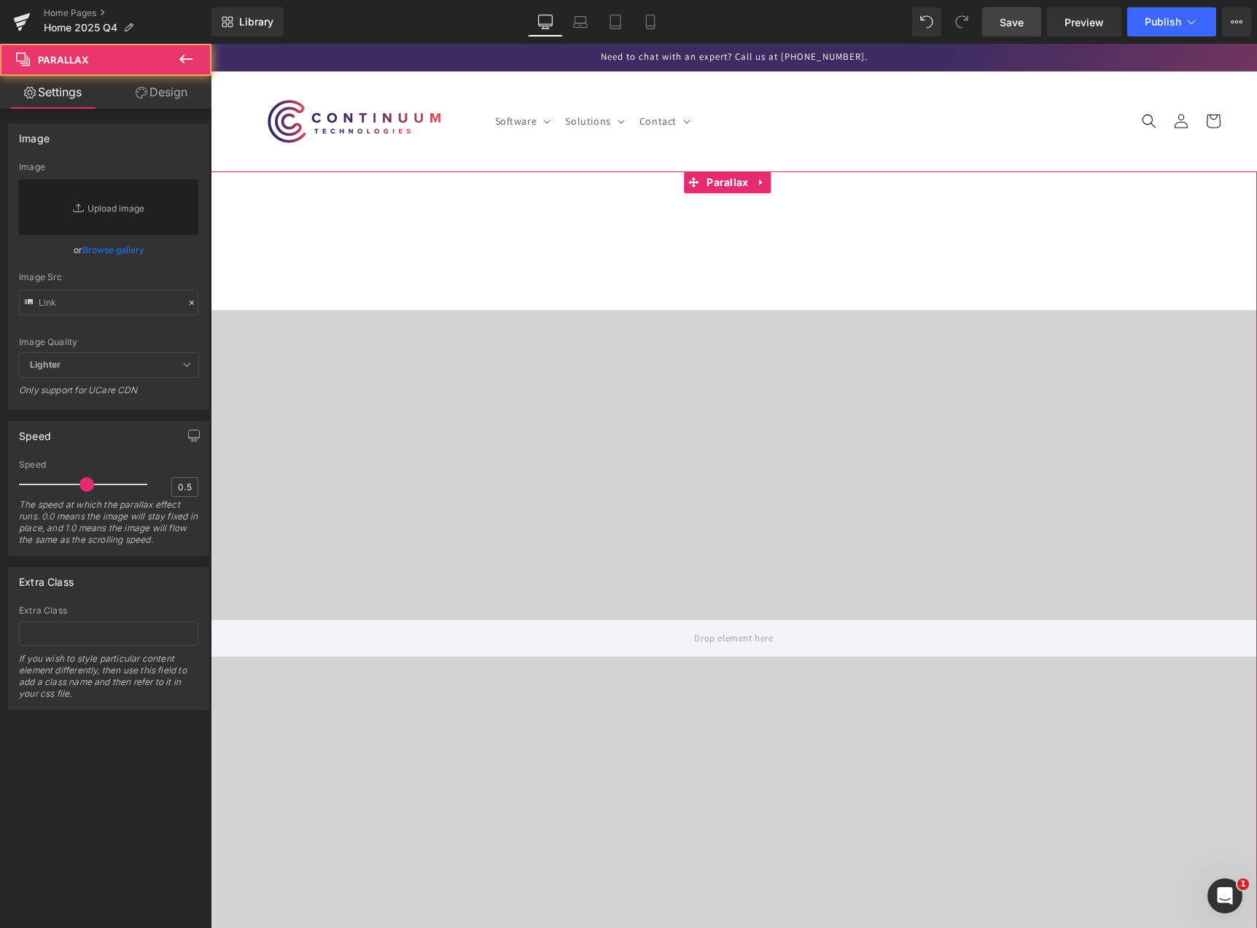
click at [185, 102] on link "Design" at bounding box center [162, 92] width 106 height 33
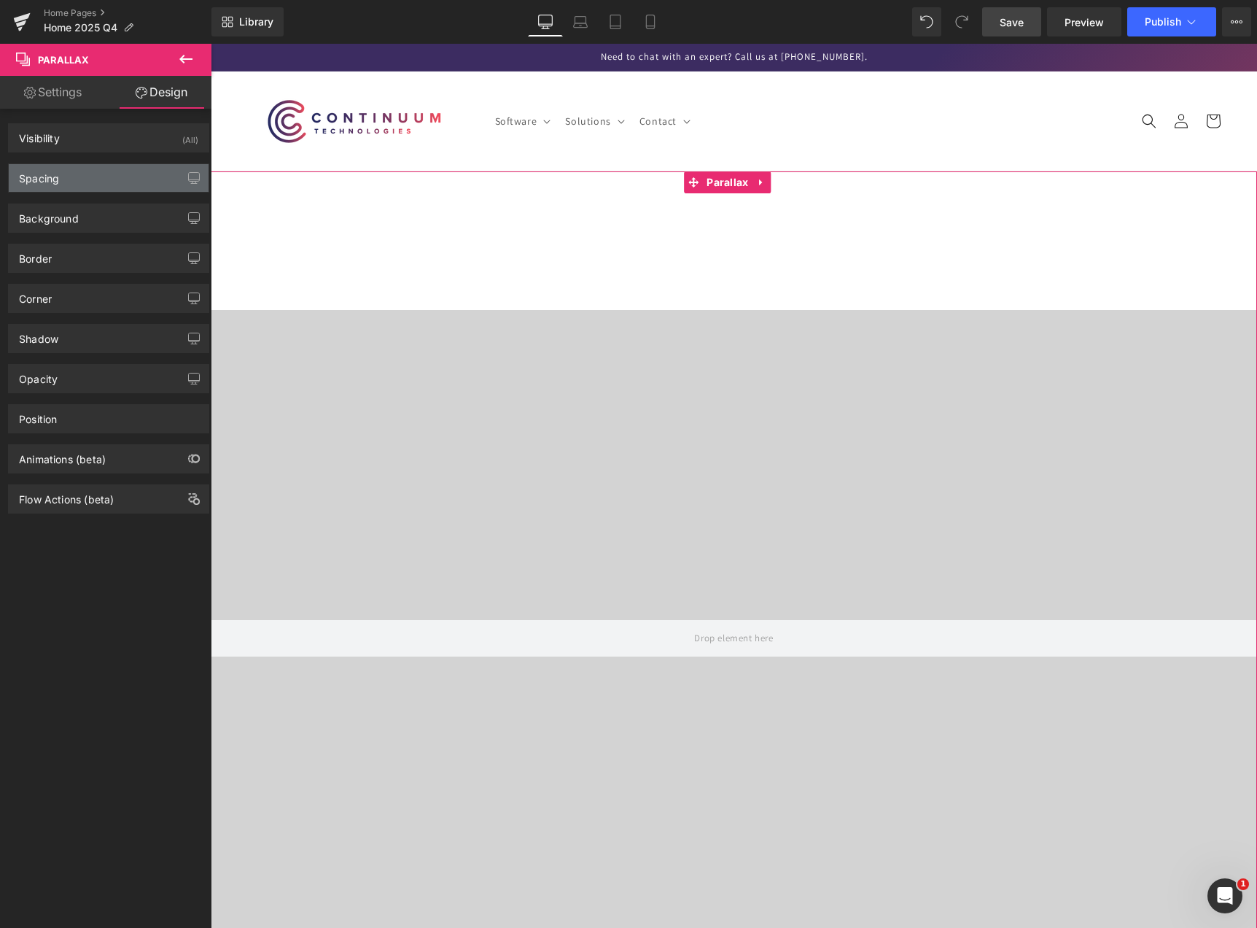
click at [103, 178] on div "Spacing" at bounding box center [109, 178] width 200 height 28
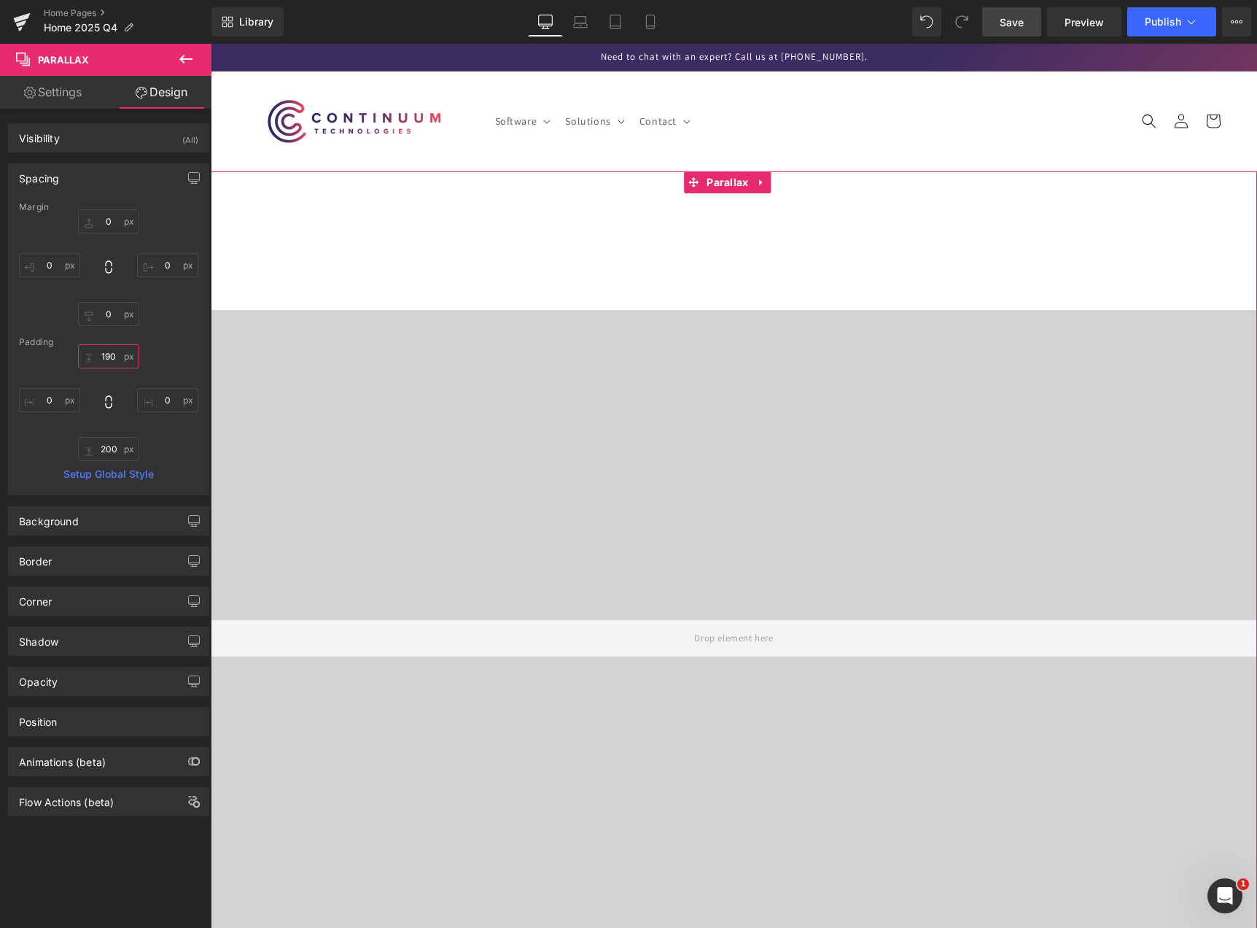
click at [116, 355] on input "190" at bounding box center [108, 356] width 61 height 24
click at [114, 448] on input "200" at bounding box center [108, 449] width 61 height 24
click at [147, 342] on div "Padding" at bounding box center [108, 342] width 179 height 10
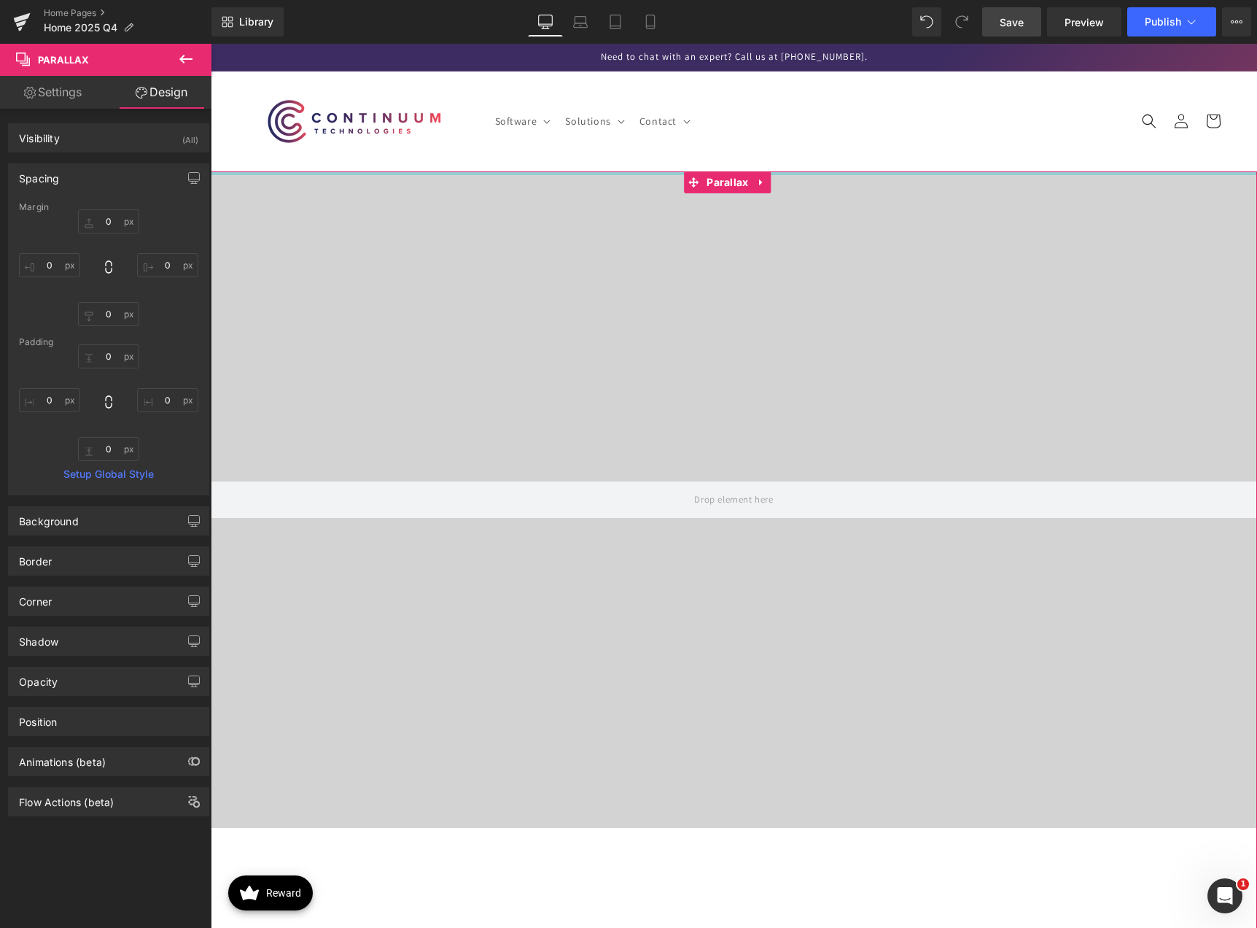
drag, startPoint x: 458, startPoint y: 307, endPoint x: 470, endPoint y: 155, distance: 152.9
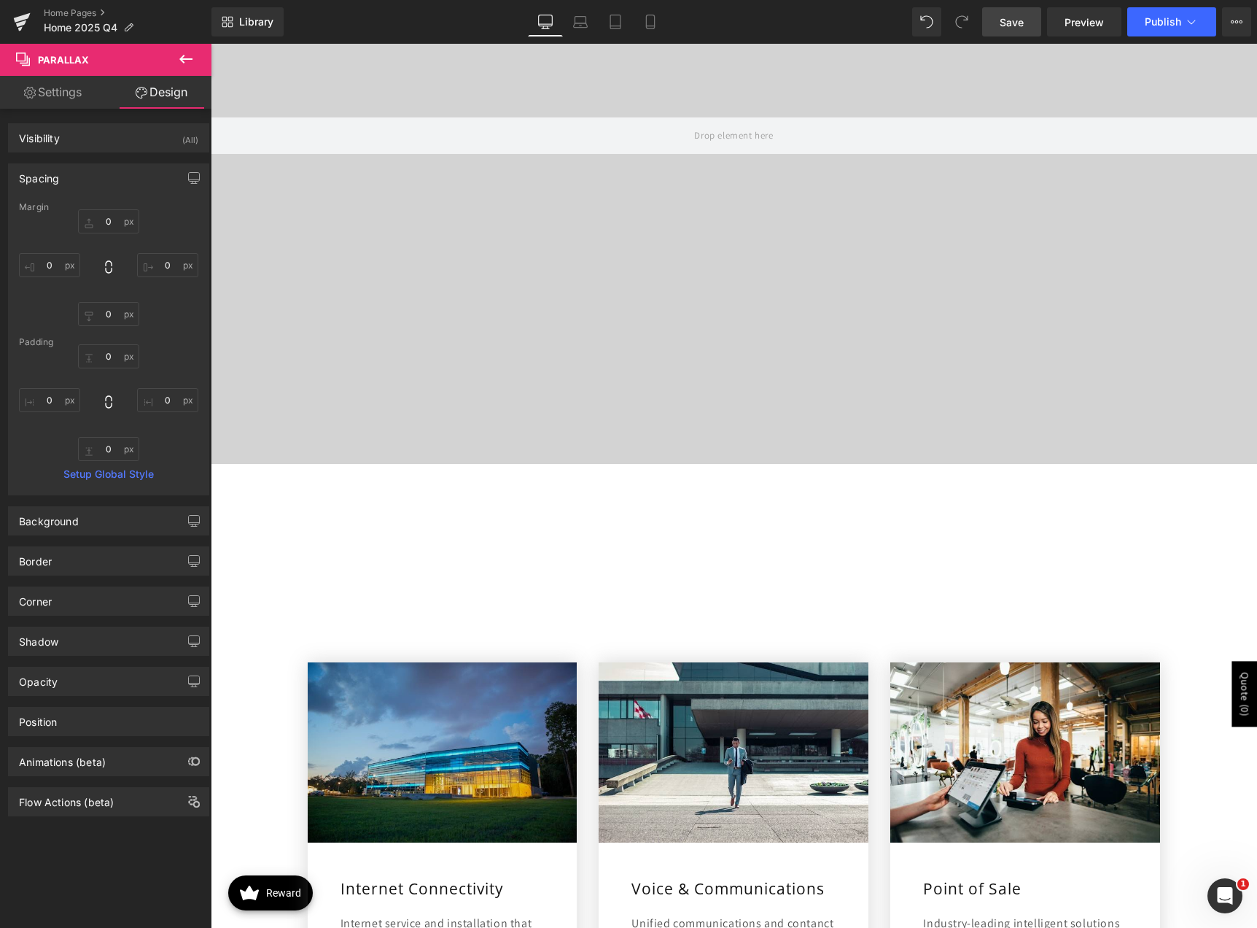
scroll to position [365, 0]
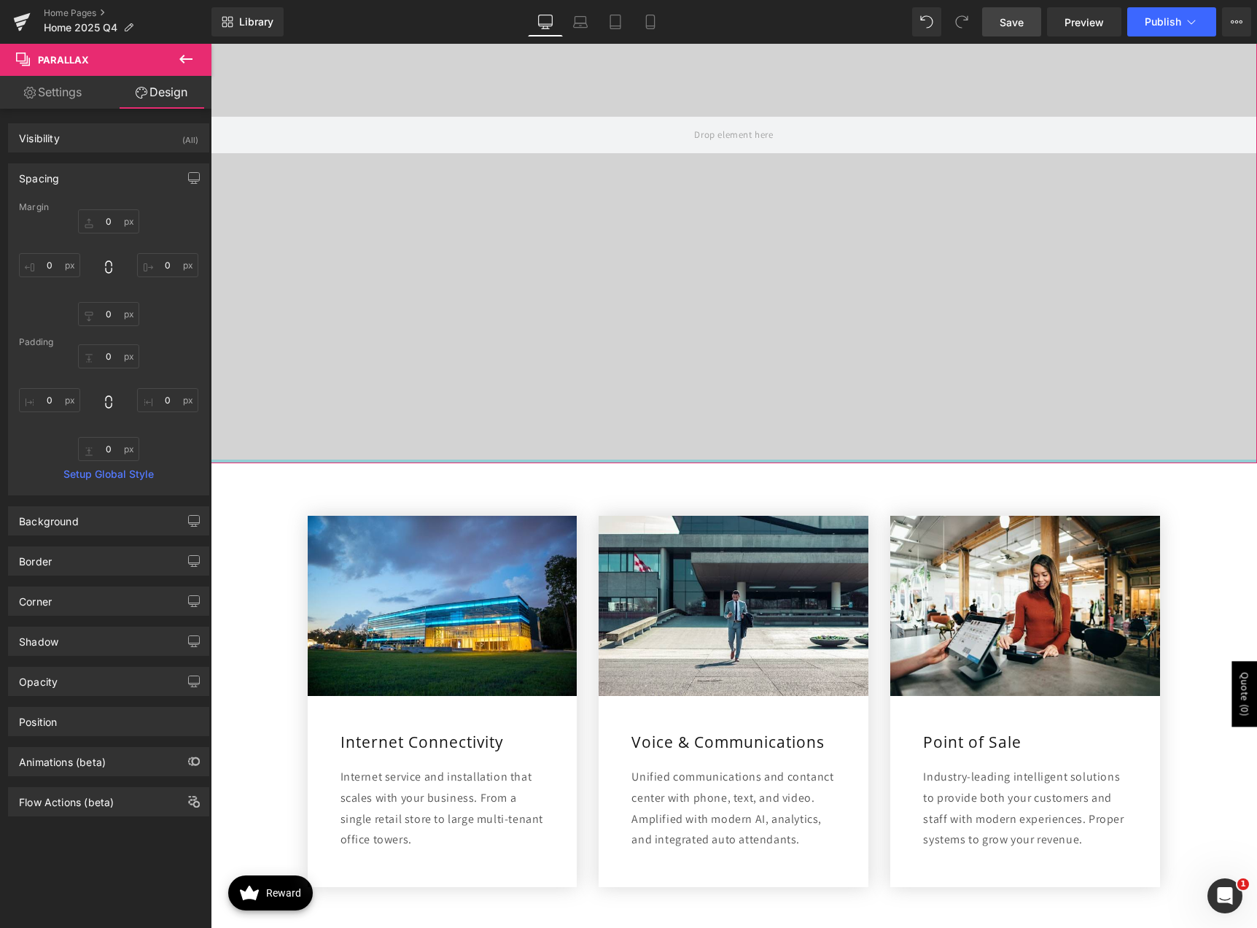
drag, startPoint x: 617, startPoint y: 590, endPoint x: 642, endPoint y: 399, distance: 192.7
click at [642, 399] on div "Video Bg Parallax" at bounding box center [734, 135] width 1046 height 656
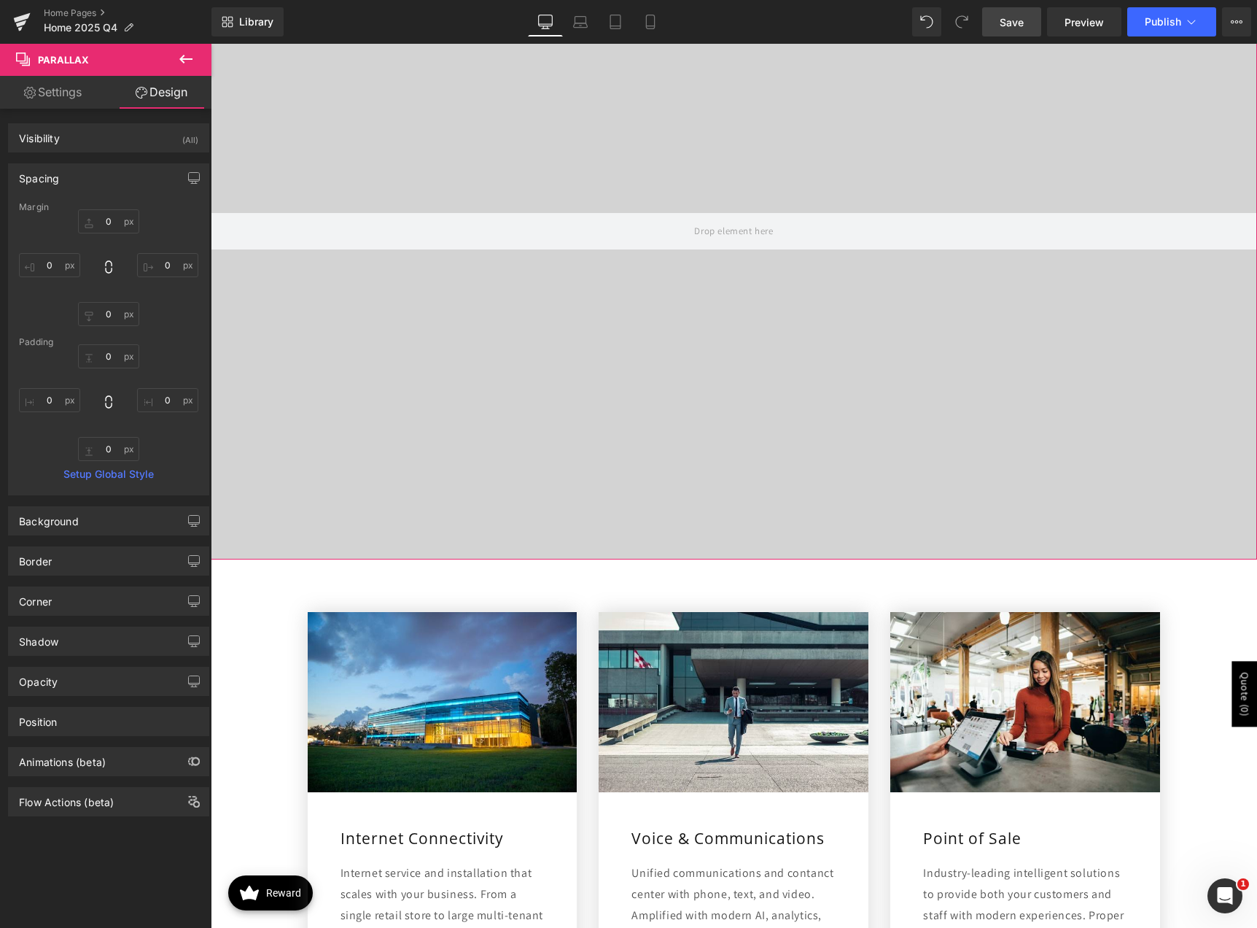
scroll to position [0, 0]
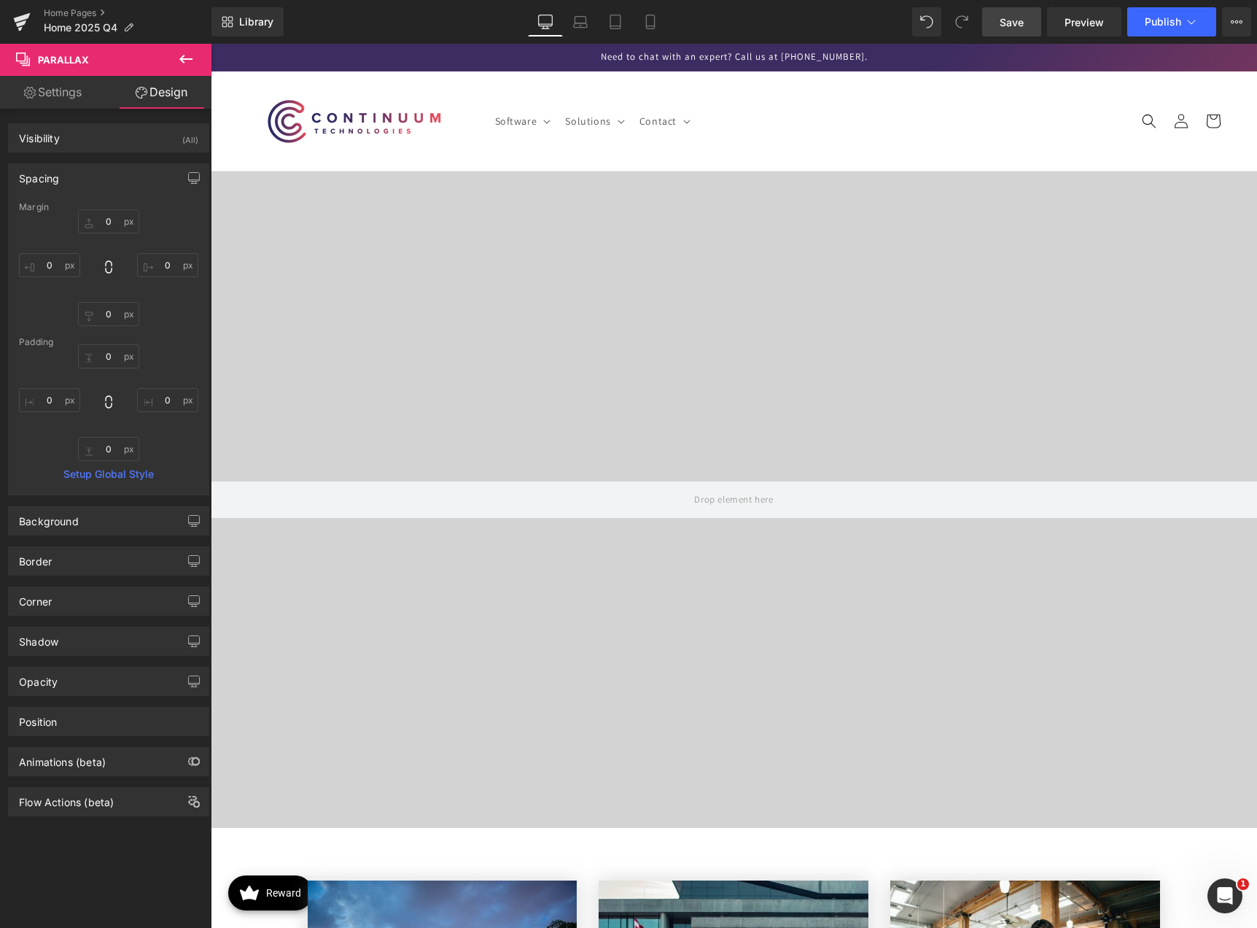
click at [1019, 19] on span "Save" at bounding box center [1012, 22] width 24 height 15
click at [730, 209] on span "Video Bg" at bounding box center [727, 204] width 53 height 22
